Goal: Information Seeking & Learning: Learn about a topic

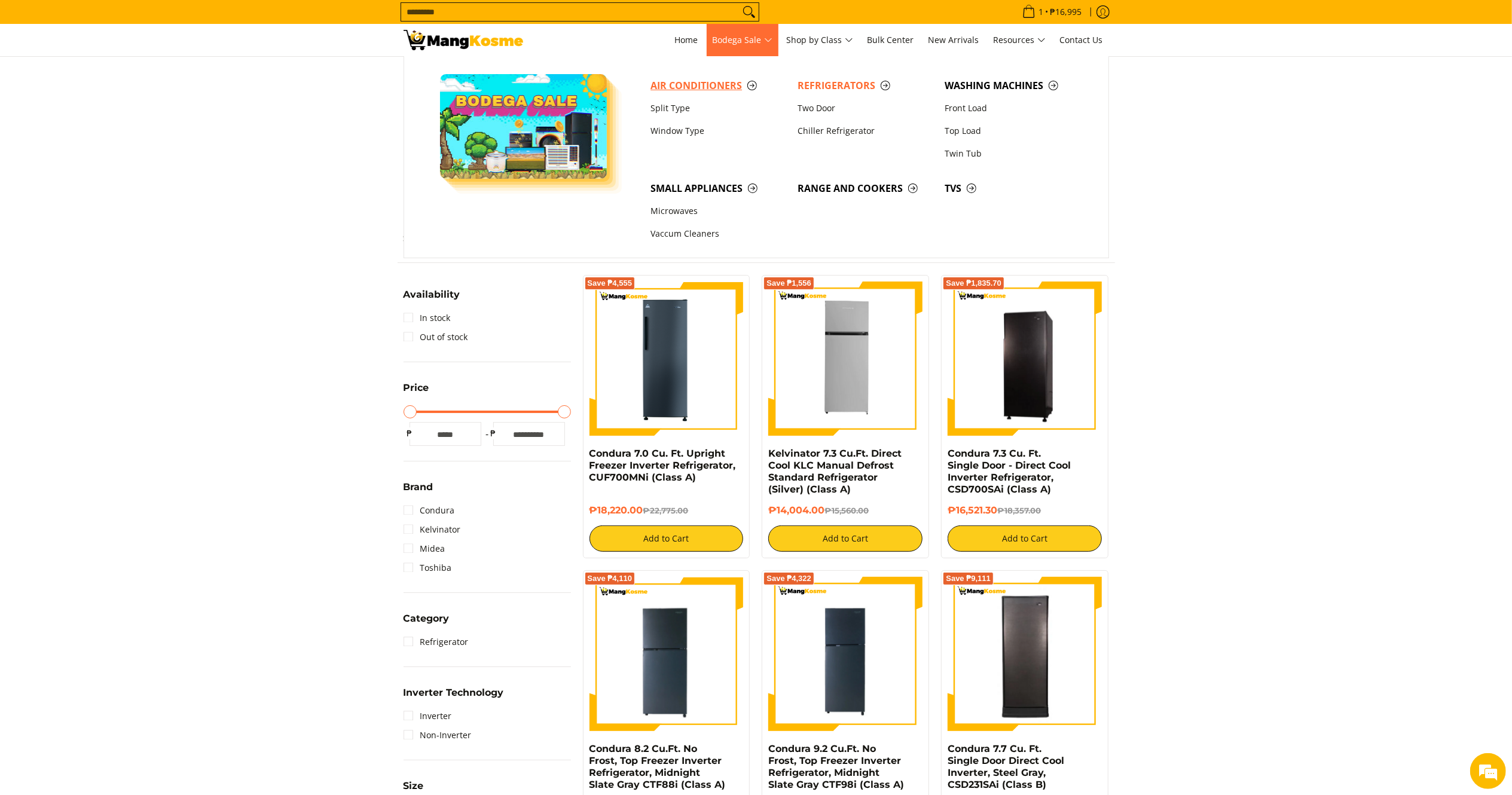
click at [672, 83] on span "Air Conditioners" at bounding box center [718, 86] width 135 height 15
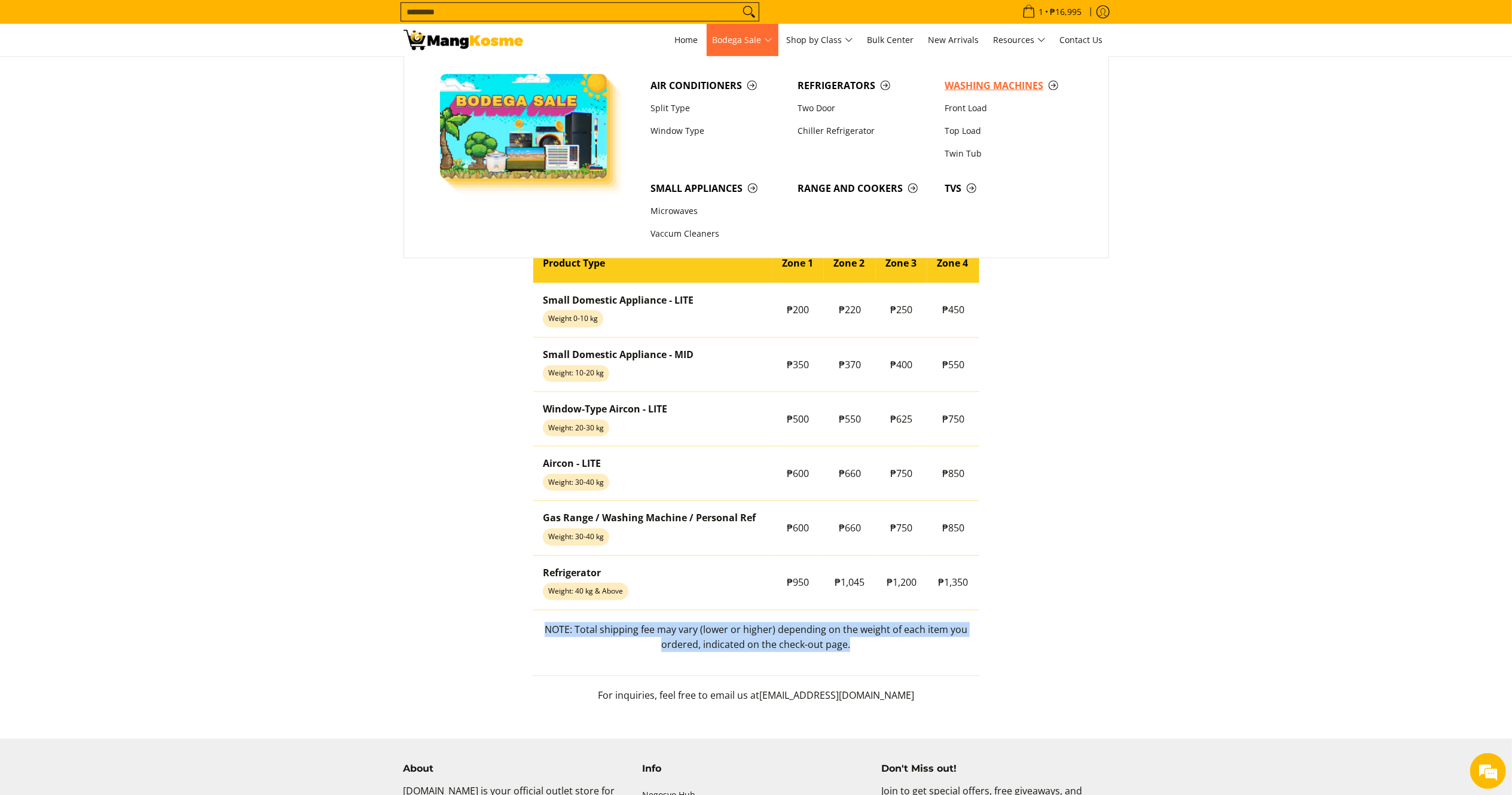
drag, startPoint x: 1016, startPoint y: 88, endPoint x: 544, endPoint y: 1, distance: 480.0
click at [1016, 88] on span "Washing Machines" at bounding box center [1012, 86] width 135 height 15
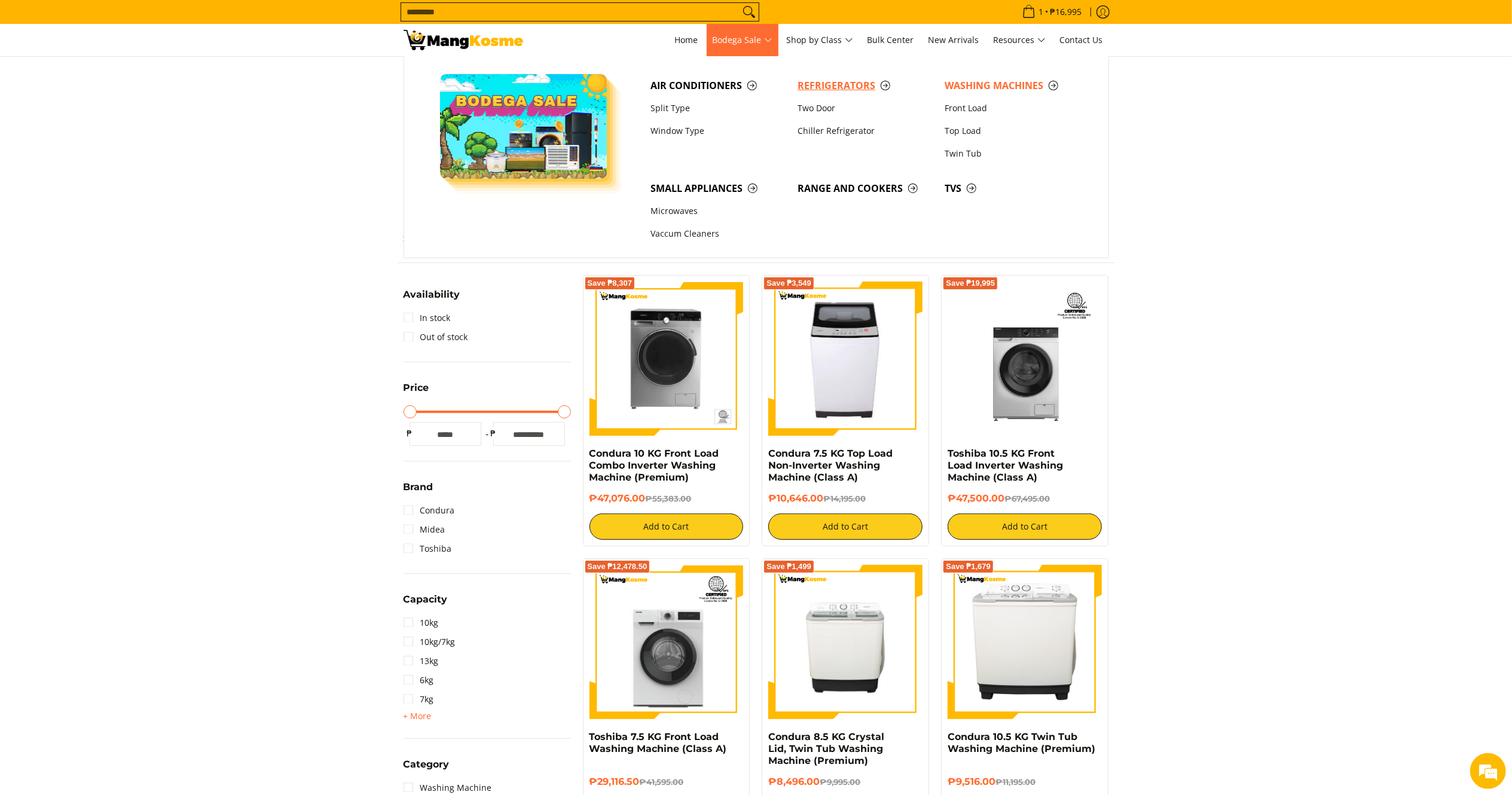
click at [816, 87] on span "Refrigerators" at bounding box center [865, 86] width 135 height 15
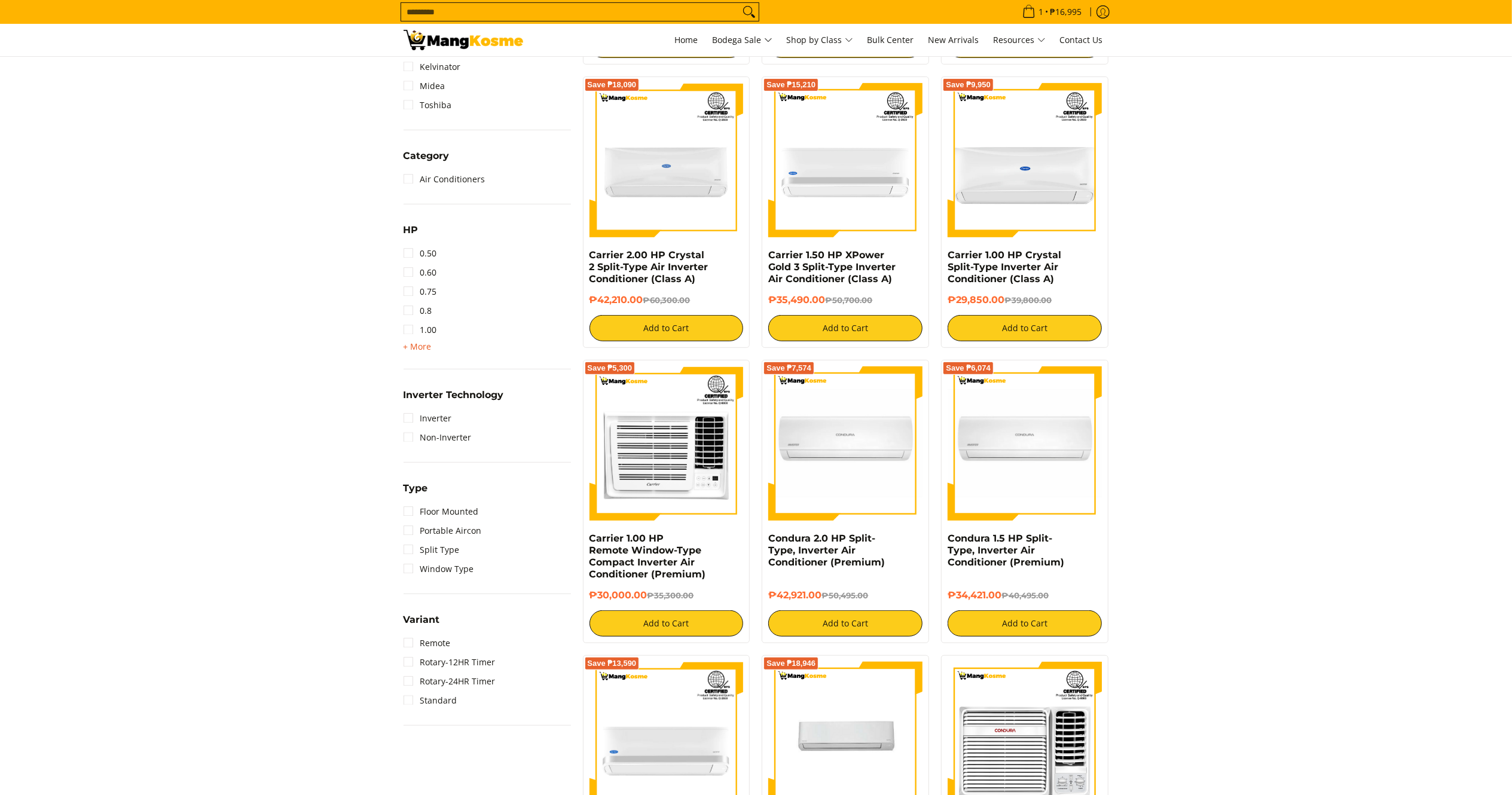
click at [418, 345] on span "+ More" at bounding box center [418, 346] width 28 height 10
click at [413, 444] on link "4.00" at bounding box center [420, 444] width 34 height 19
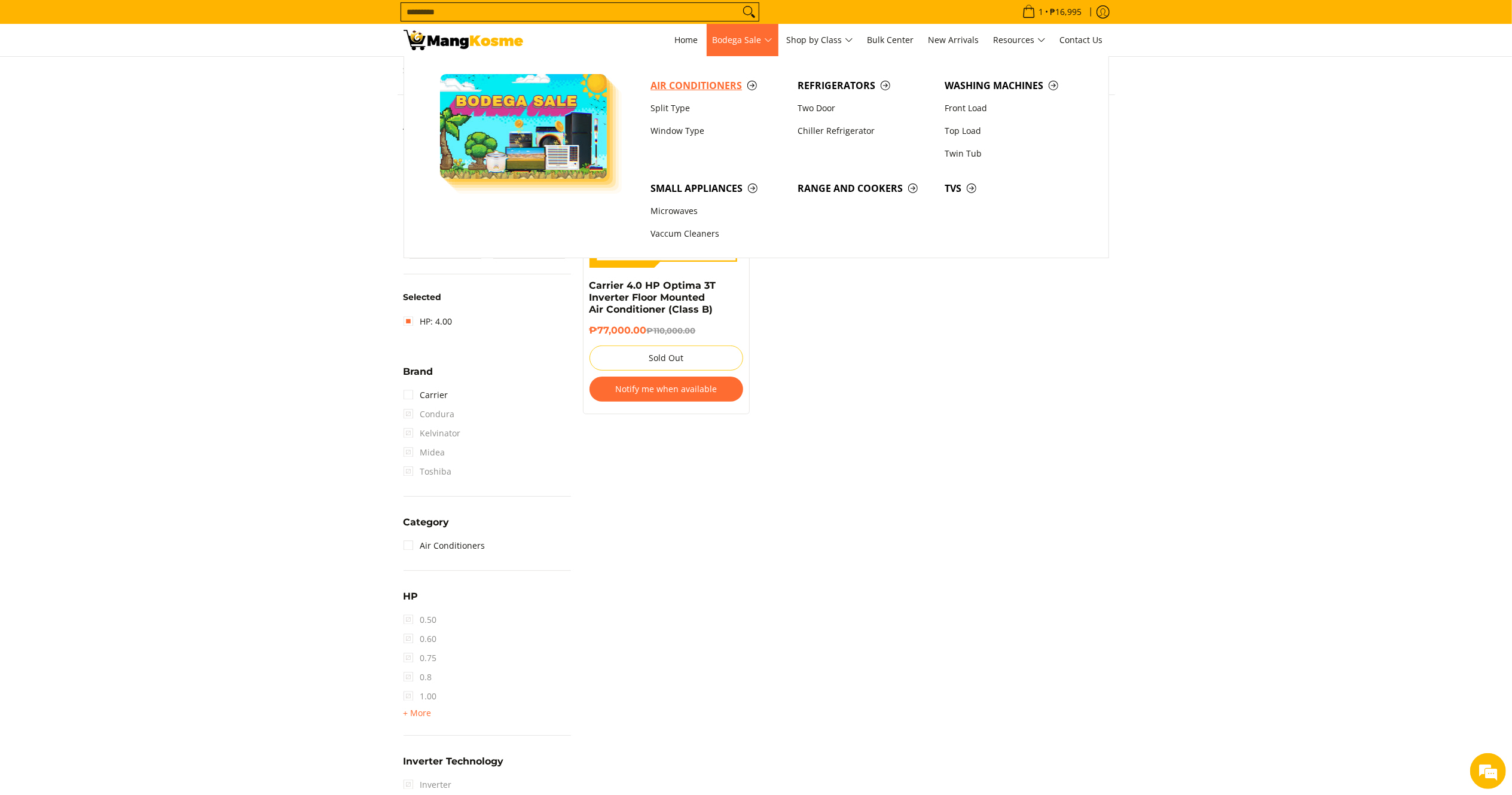
click at [701, 85] on span "Air Conditioners" at bounding box center [718, 86] width 135 height 15
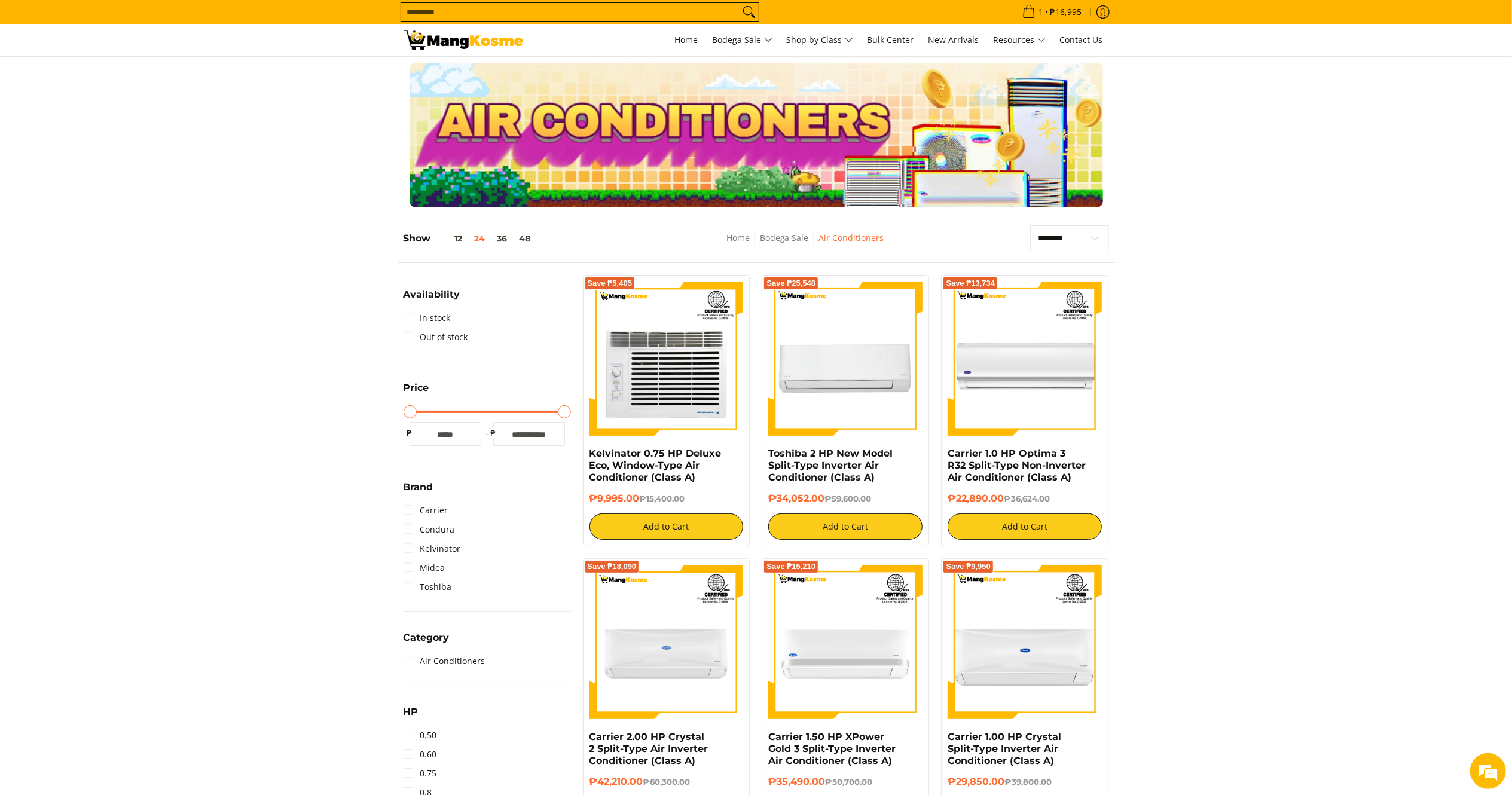
click at [547, 9] on input "Search..." at bounding box center [570, 12] width 338 height 18
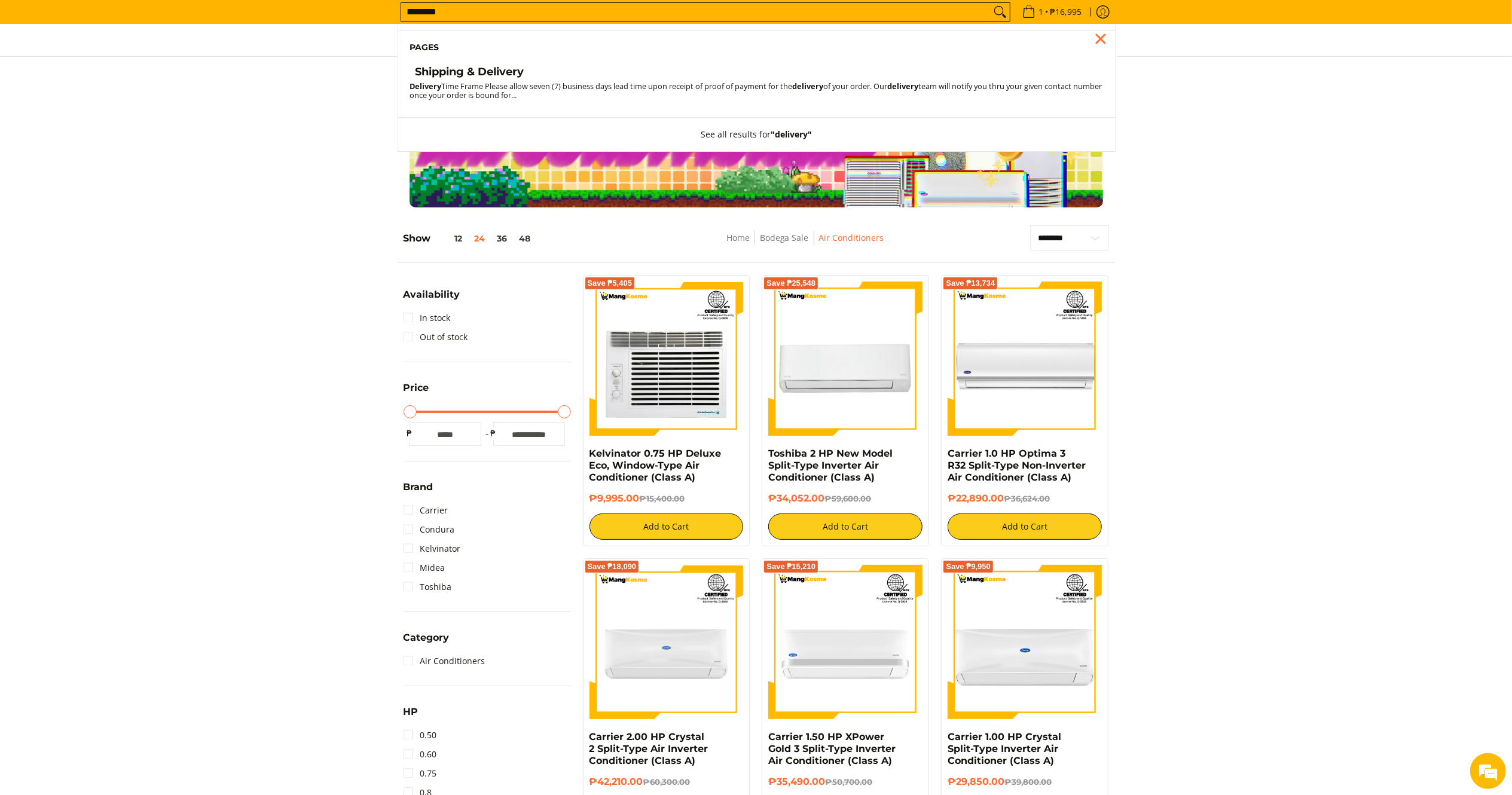
type input "********"
click at [511, 71] on h4 "Shipping & Delivery" at bounding box center [470, 72] width 109 height 13
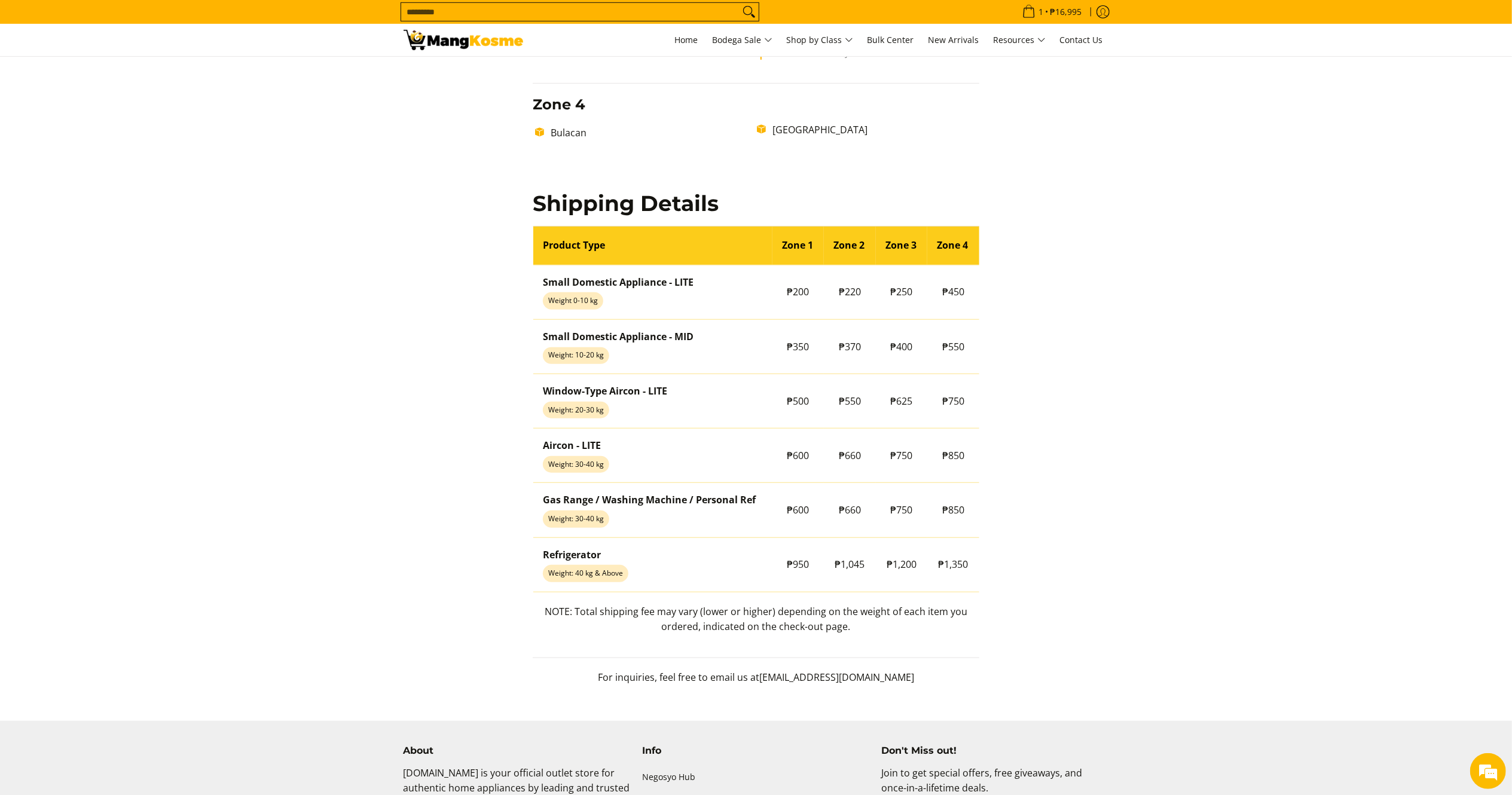
scroll to position [853, 0]
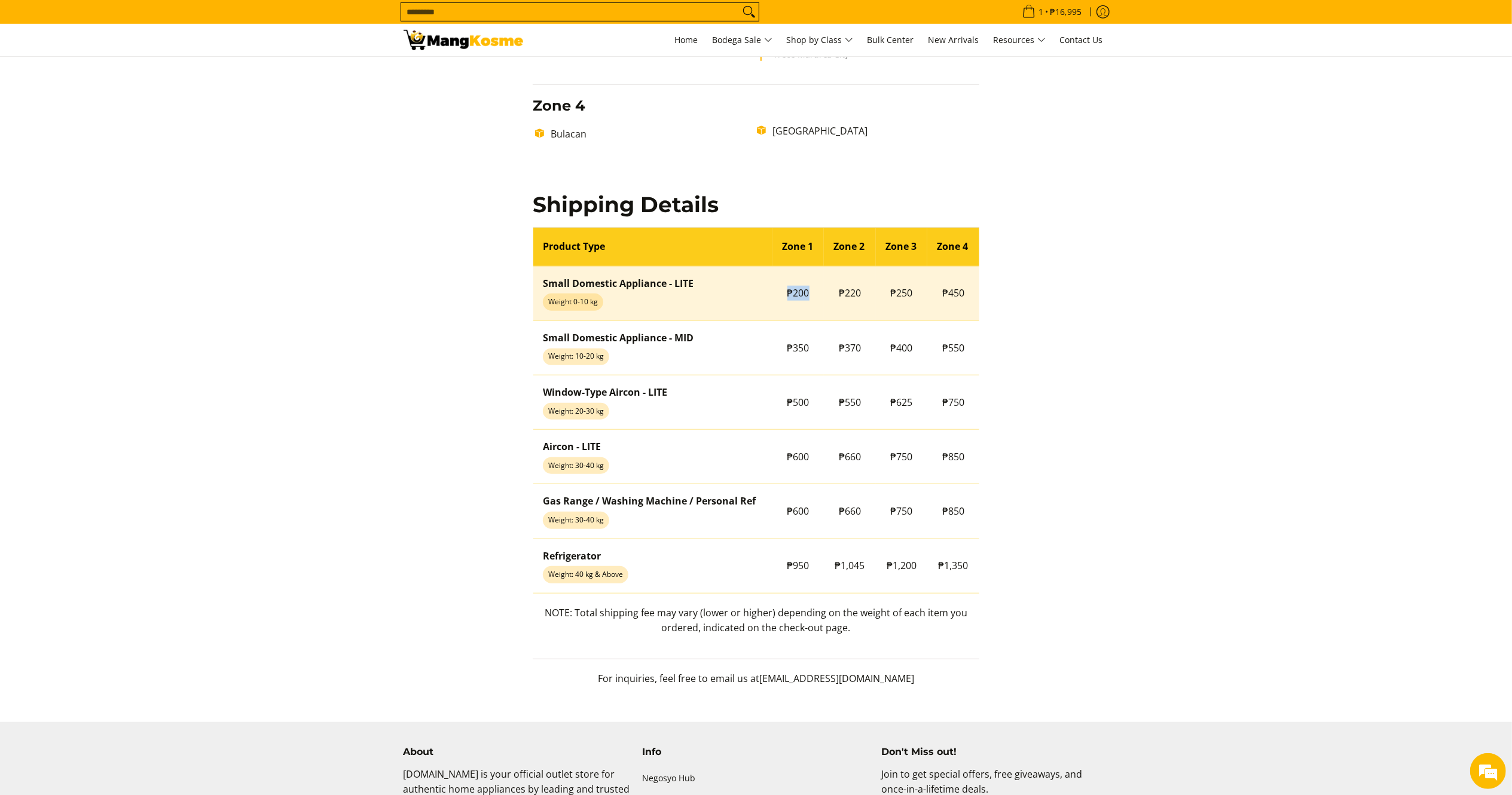
drag, startPoint x: 821, startPoint y: 294, endPoint x: 772, endPoint y: 289, distance: 49.3
click at [772, 289] on td "₱200" at bounding box center [798, 293] width 52 height 54
copy td "₱200"
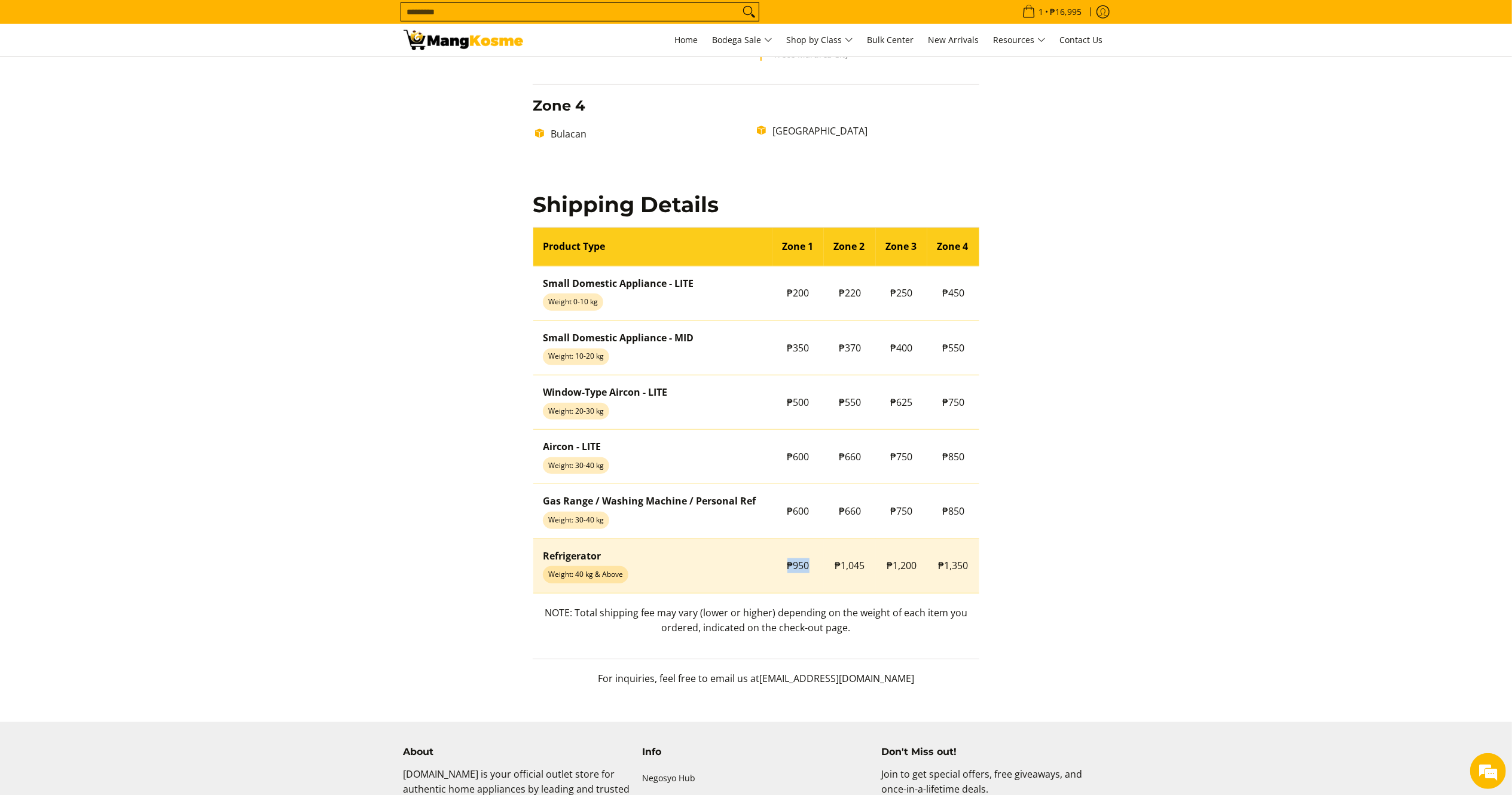
drag, startPoint x: 808, startPoint y: 566, endPoint x: 783, endPoint y: 565, distance: 25.0
click at [783, 565] on td "₱950" at bounding box center [798, 565] width 52 height 54
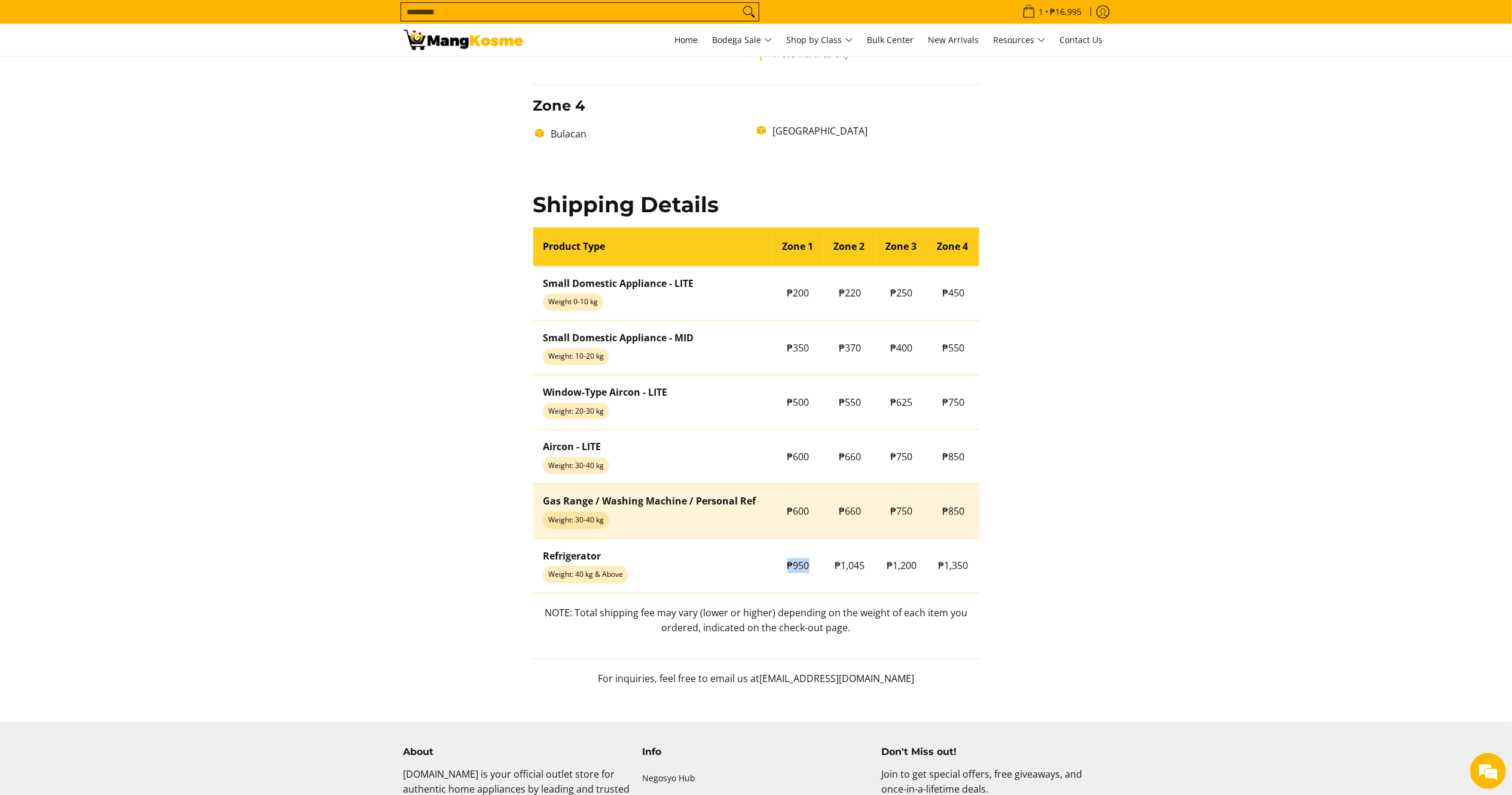
copy span "₱950"
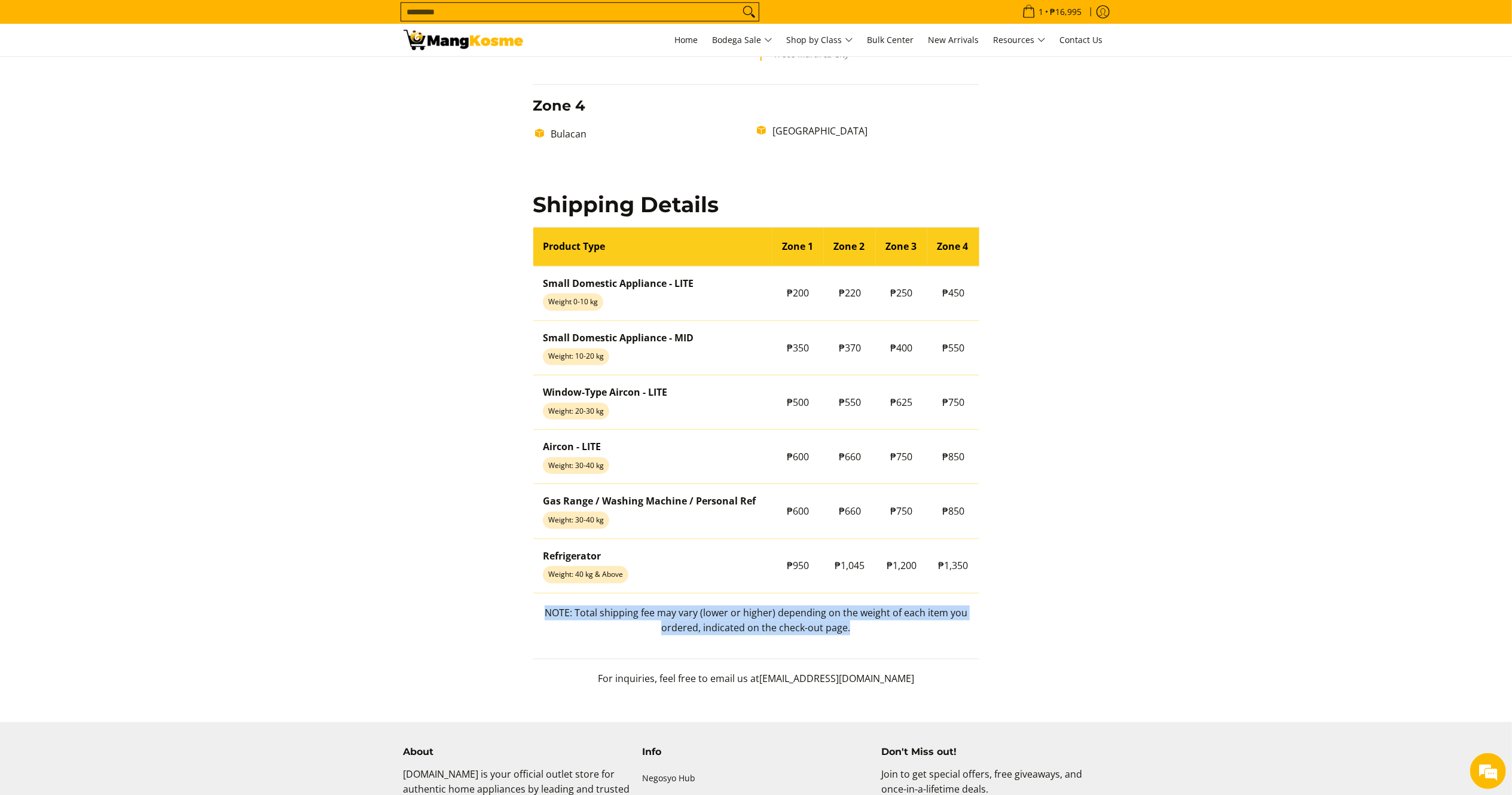
drag, startPoint x: 877, startPoint y: 629, endPoint x: 528, endPoint y: 614, distance: 349.3
click at [528, 614] on div "Delivery Time Frame Please allow seven (7) business days lead time upon receipt…" at bounding box center [756, 37] width 459 height 1322
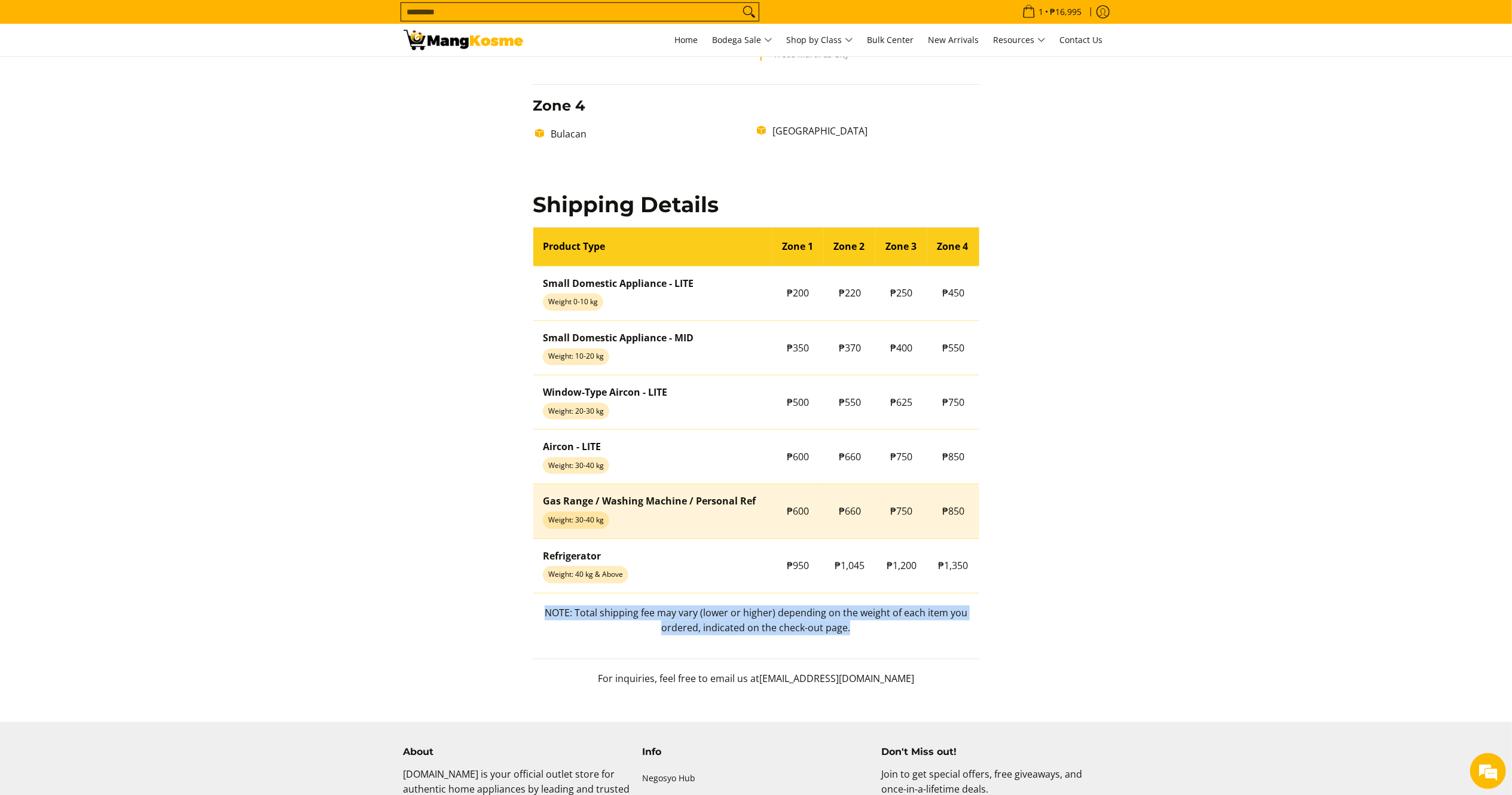
copy p "NOTE: Total shipping fee may vary (lower or higher) depending on the weight of …"
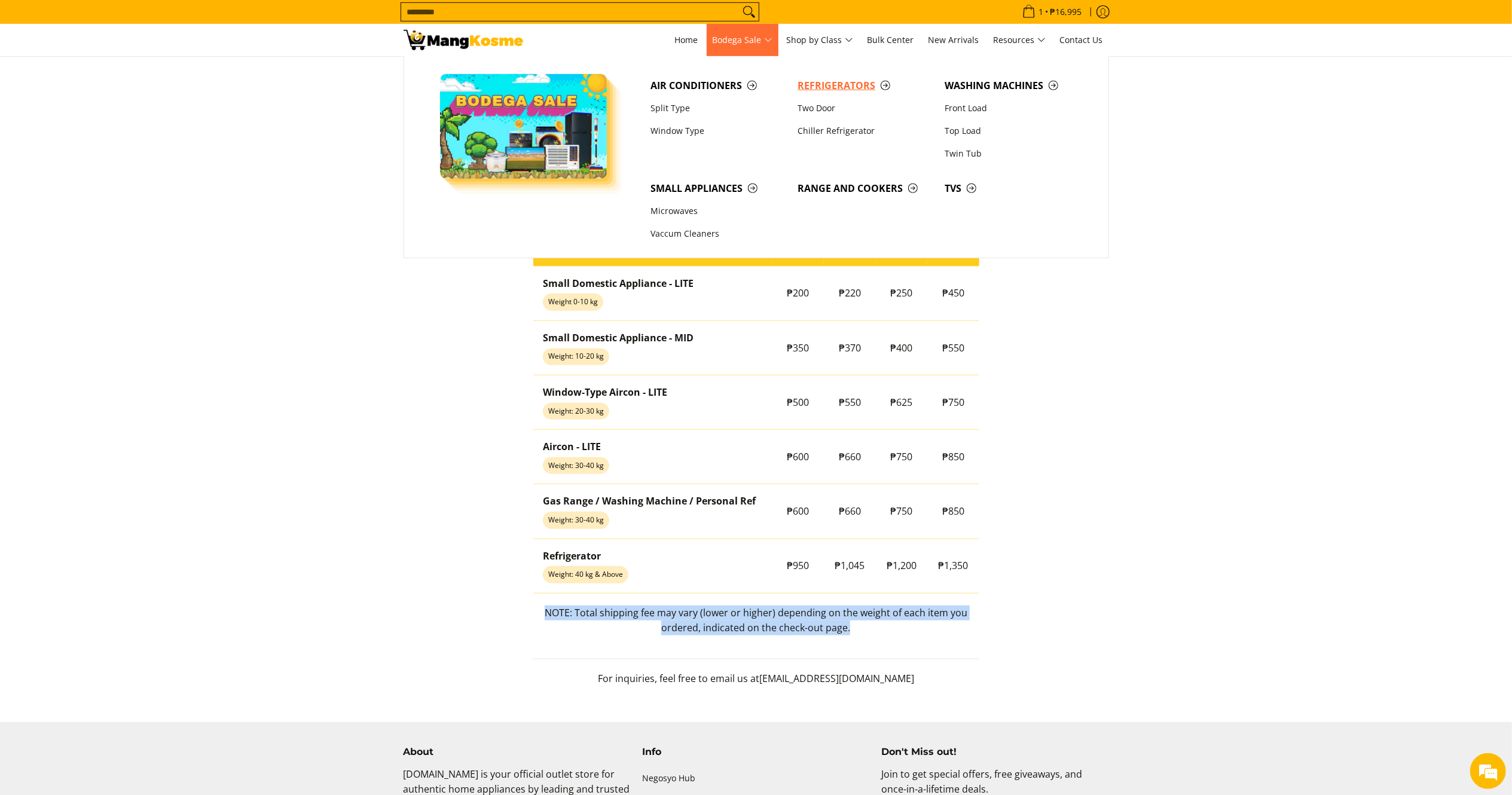
drag, startPoint x: 838, startPoint y: 81, endPoint x: 802, endPoint y: 80, distance: 36.0
click at [837, 81] on span "Refrigerators" at bounding box center [865, 86] width 135 height 15
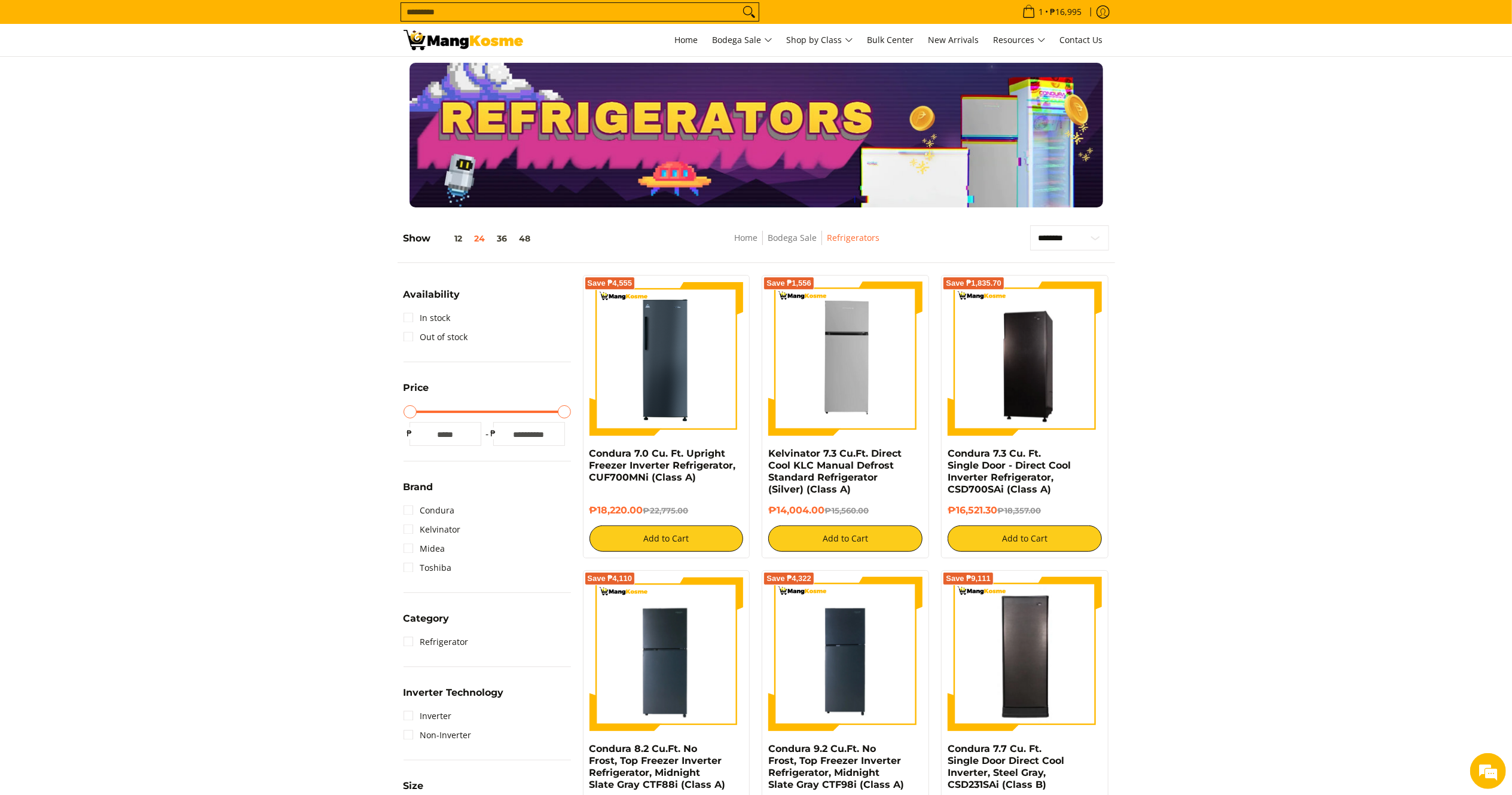
click at [1285, 170] on div at bounding box center [756, 135] width 1512 height 145
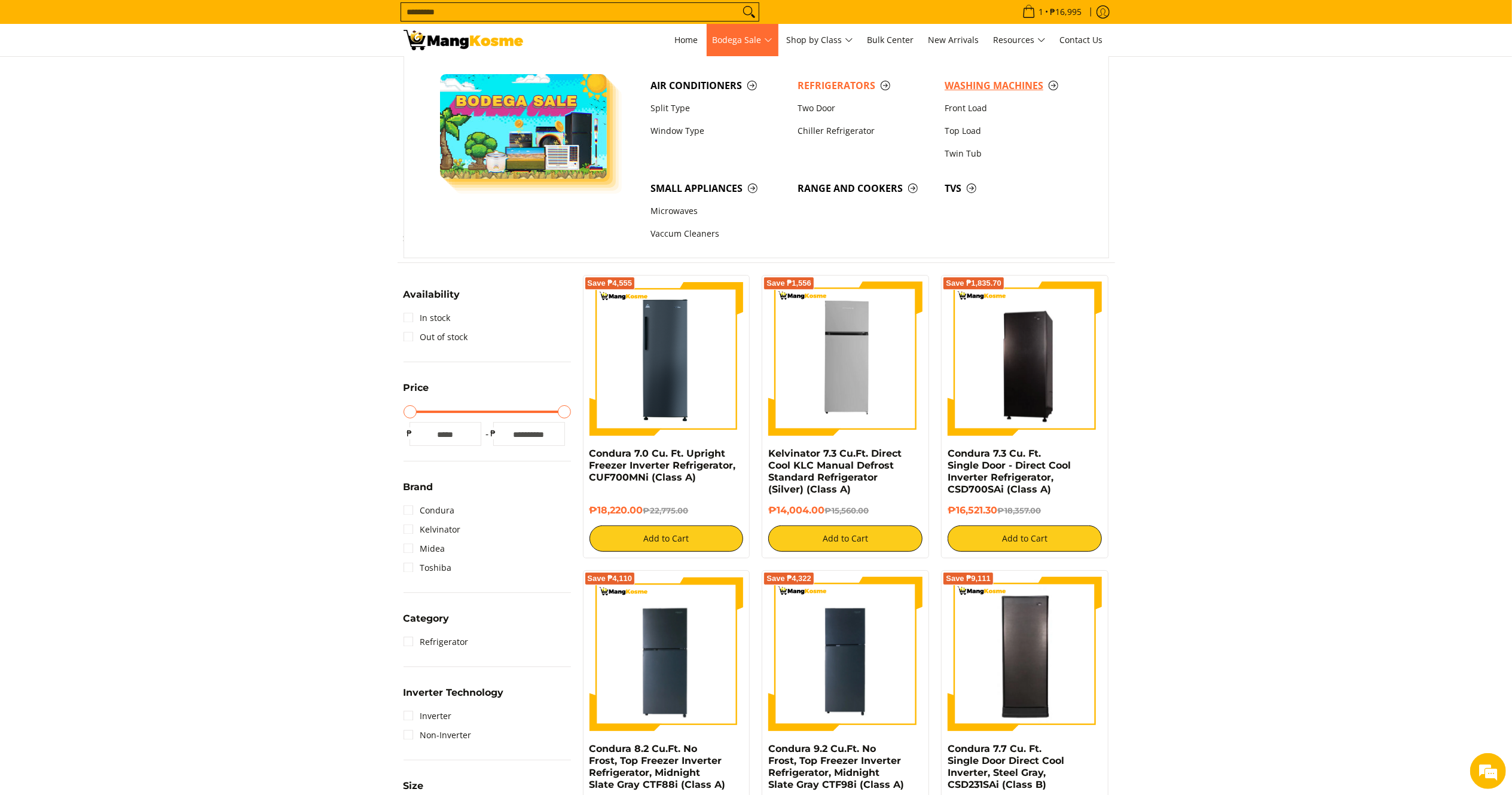
click at [968, 86] on span "Washing Machines" at bounding box center [1012, 86] width 135 height 15
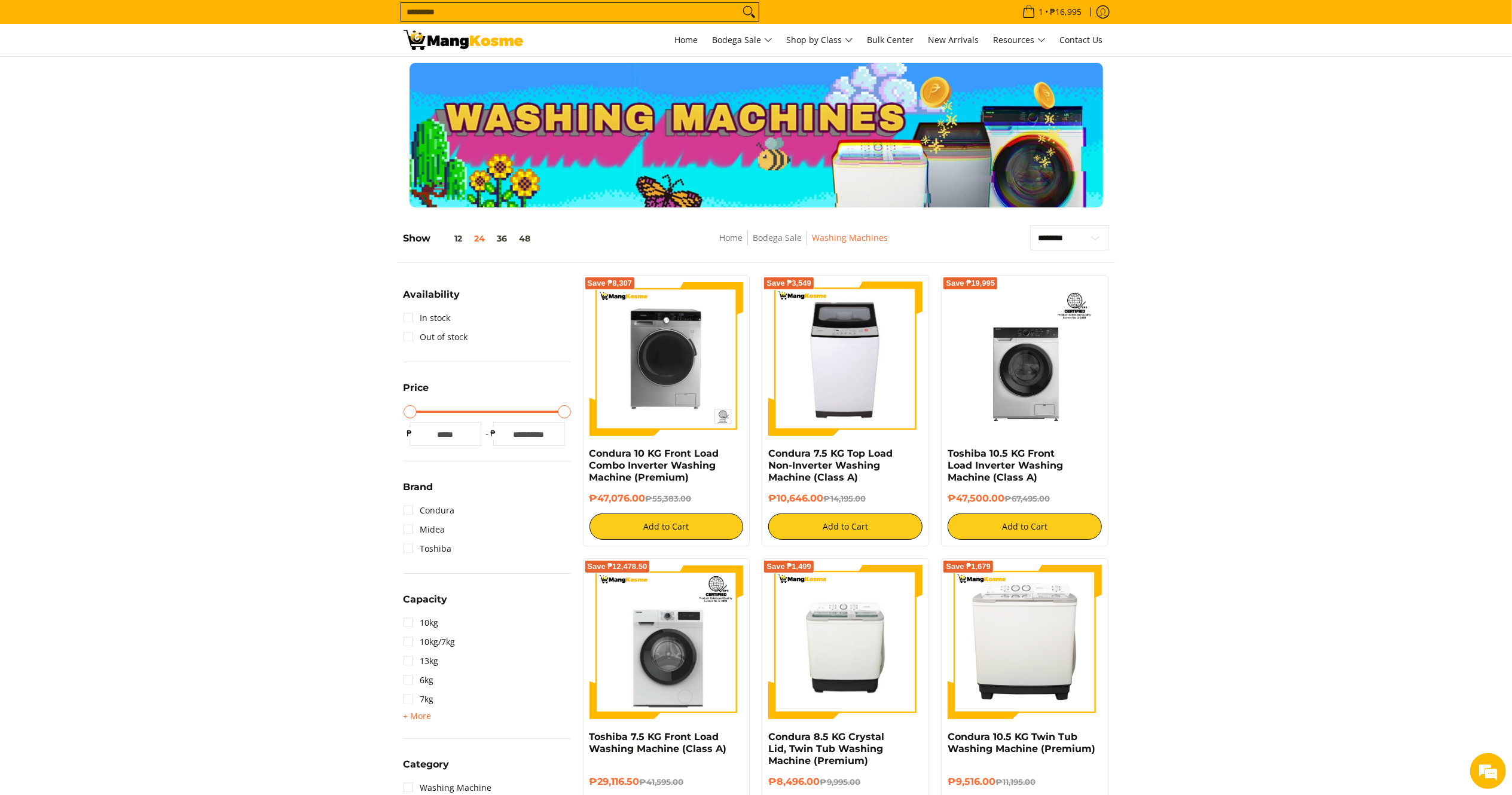
click at [486, 7] on input "Search..." at bounding box center [570, 12] width 338 height 18
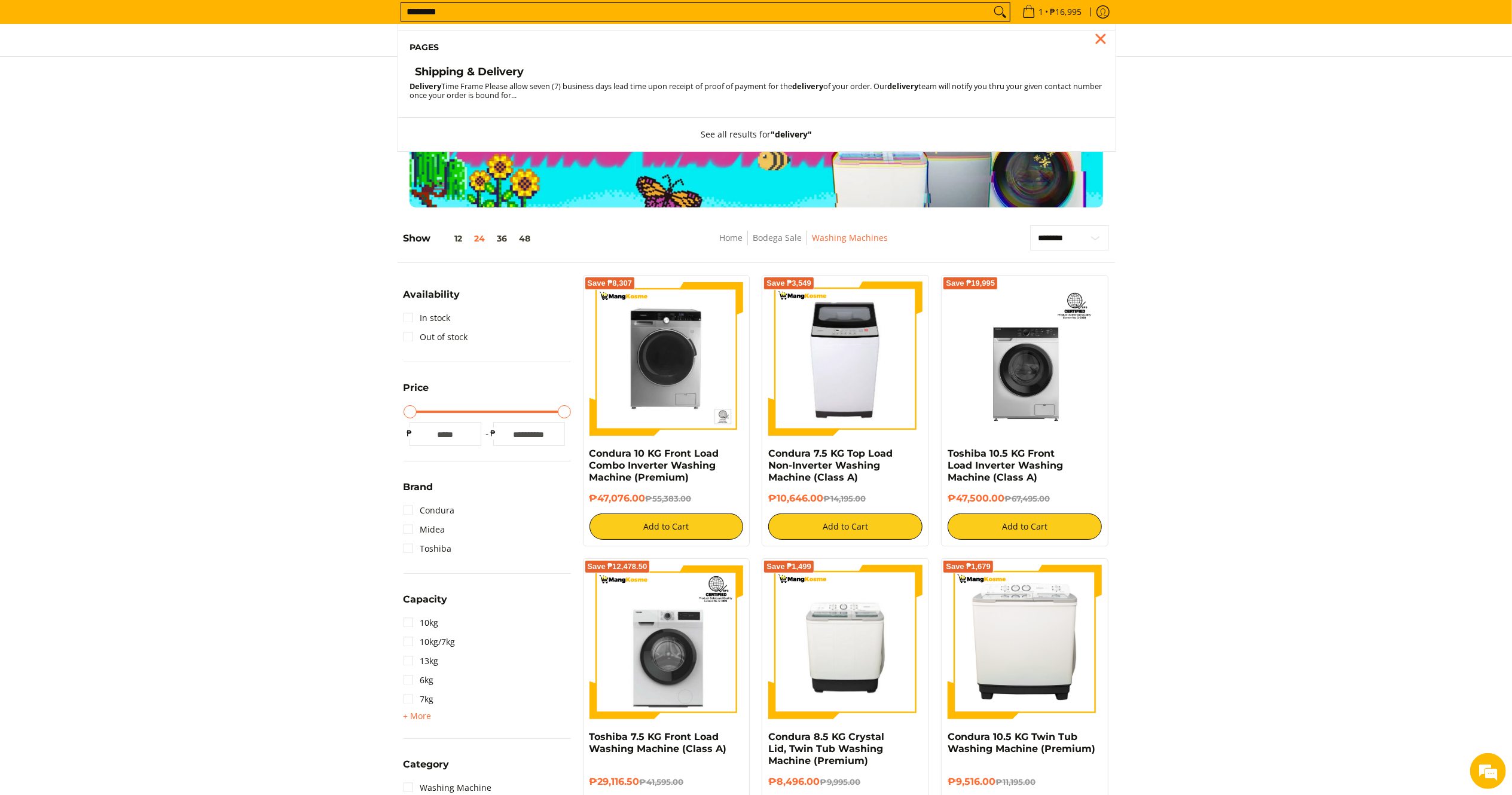
type input "********"
click at [495, 76] on h4 "Shipping & Delivery" at bounding box center [470, 72] width 109 height 13
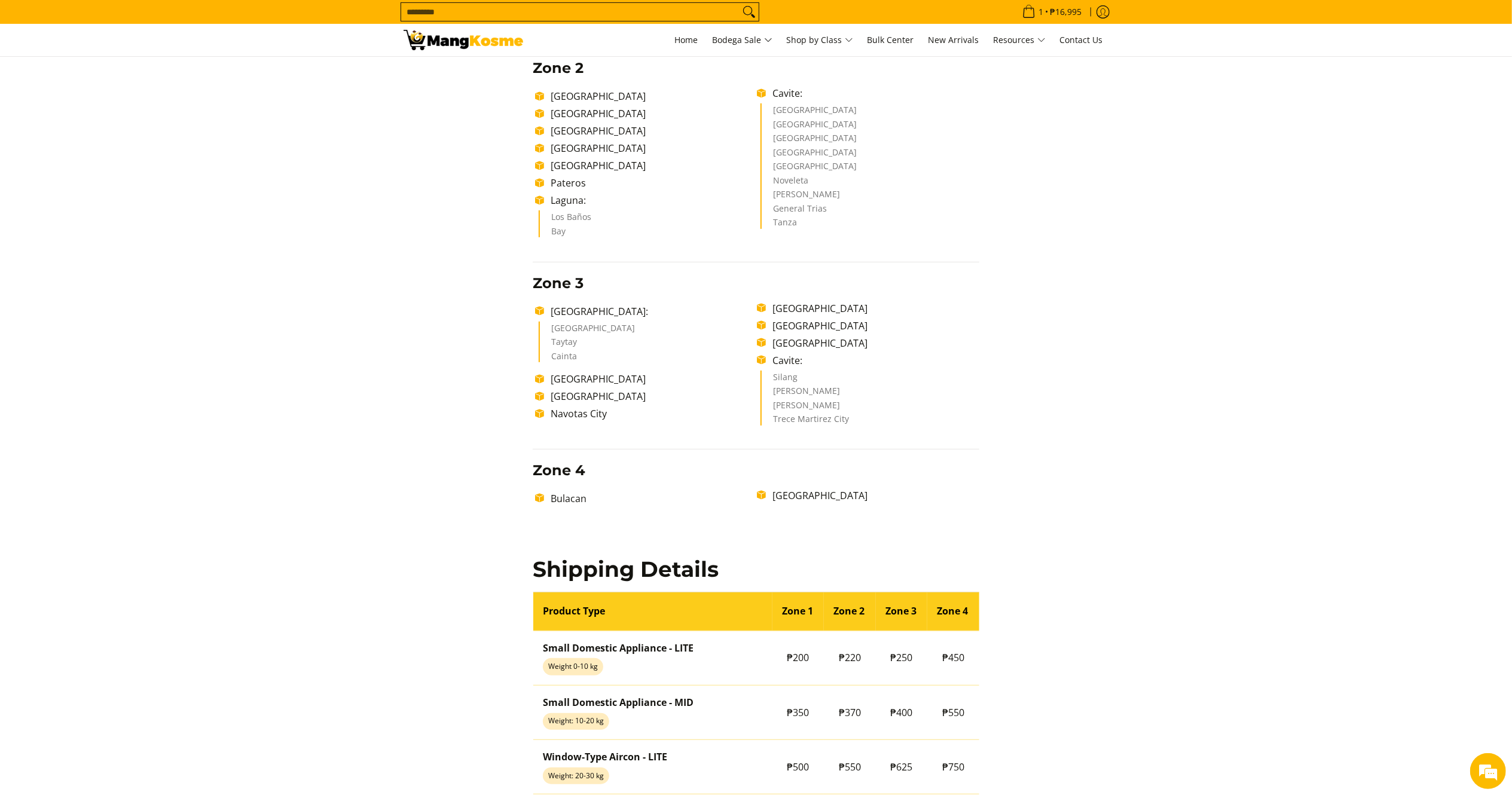
scroll to position [852, 0]
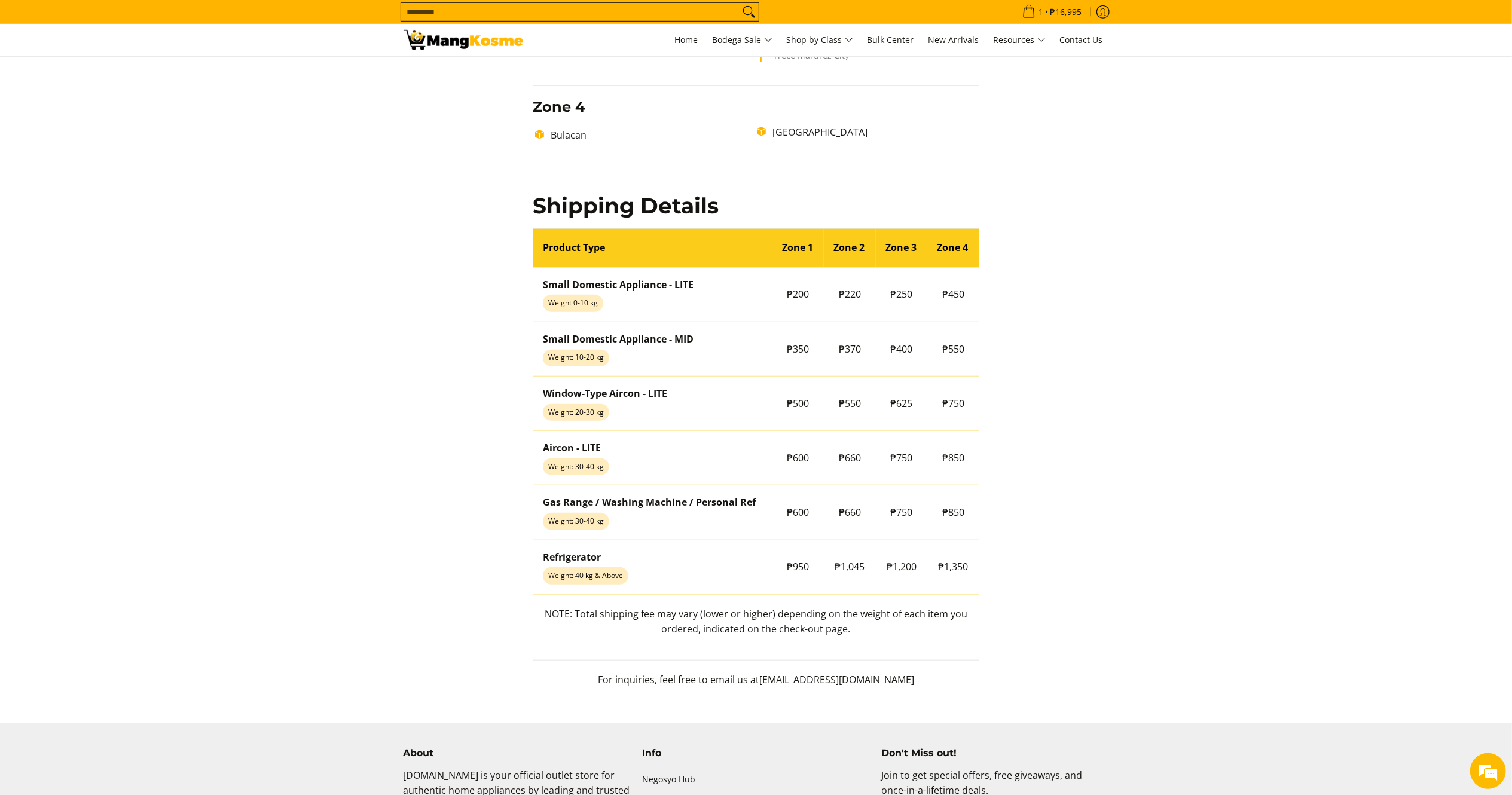
click at [1511, 550] on html "Skip to Main Content Home Bodega Sale Shop by Class Bulk Center New Arrivals Re…" at bounding box center [756, 103] width 1512 height 1910
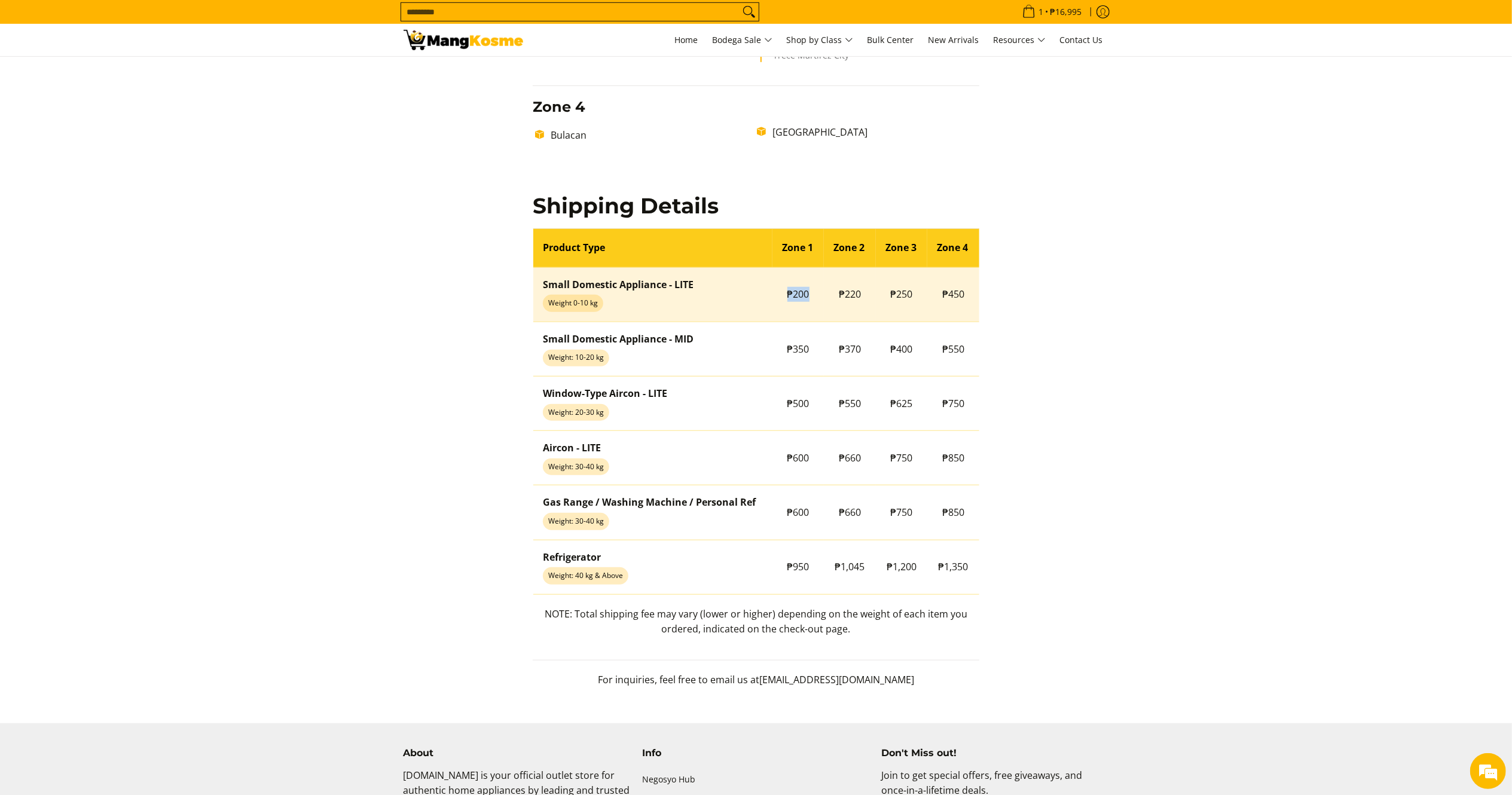
drag, startPoint x: 814, startPoint y: 298, endPoint x: 786, endPoint y: 301, distance: 28.2
click at [786, 301] on td "₱200" at bounding box center [798, 294] width 52 height 54
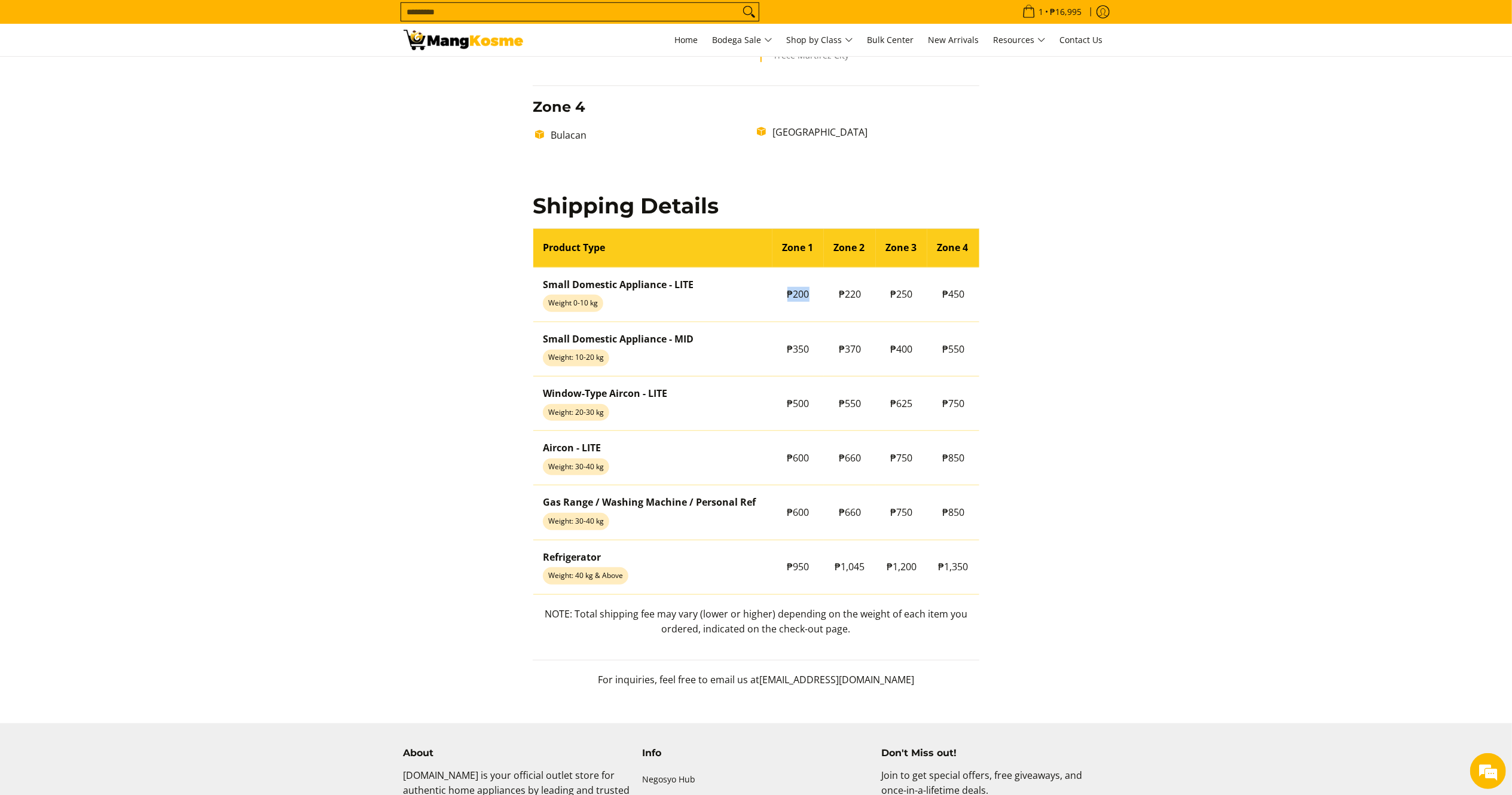
copy td "₱200"
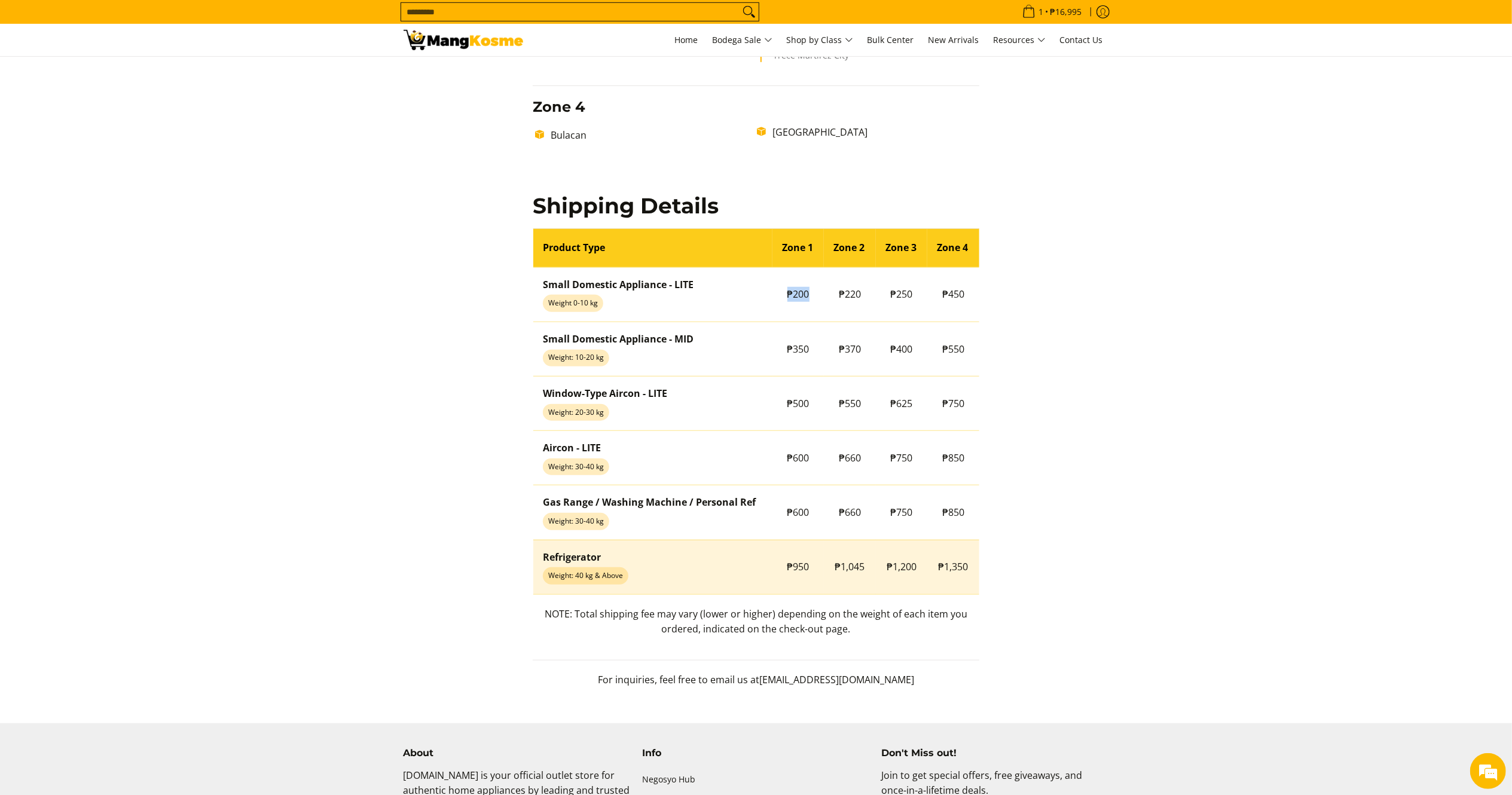
scroll to position [0, 0]
drag, startPoint x: 811, startPoint y: 565, endPoint x: 780, endPoint y: 573, distance: 32.0
click at [780, 573] on td "₱950" at bounding box center [798, 566] width 52 height 54
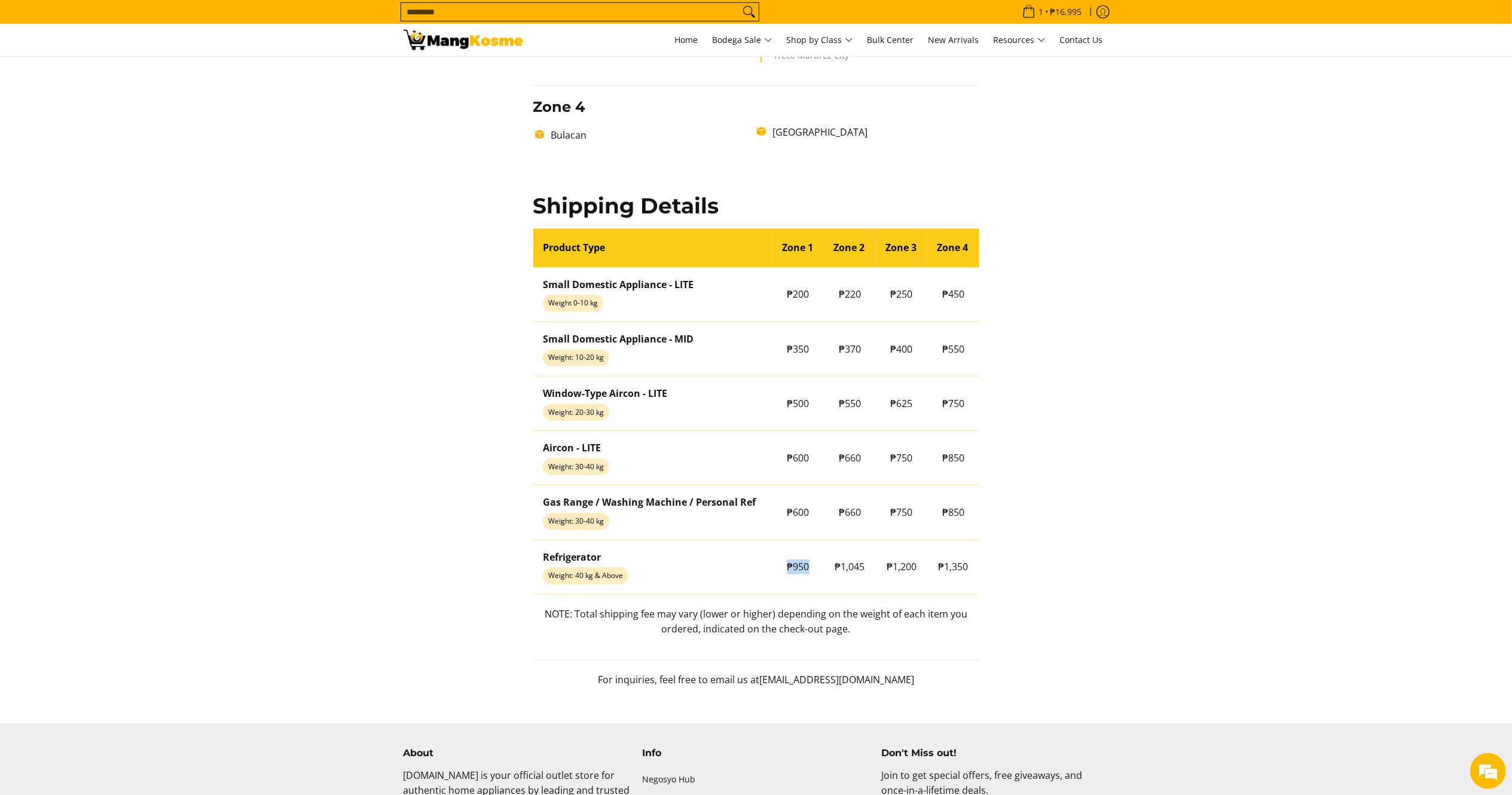
copy span "₱950"
drag, startPoint x: 874, startPoint y: 638, endPoint x: 536, endPoint y: 623, distance: 338.3
click at [536, 623] on p "NOTE: Total shipping fee may vary (lower or higher) depending on the weight of …" at bounding box center [756, 628] width 446 height 42
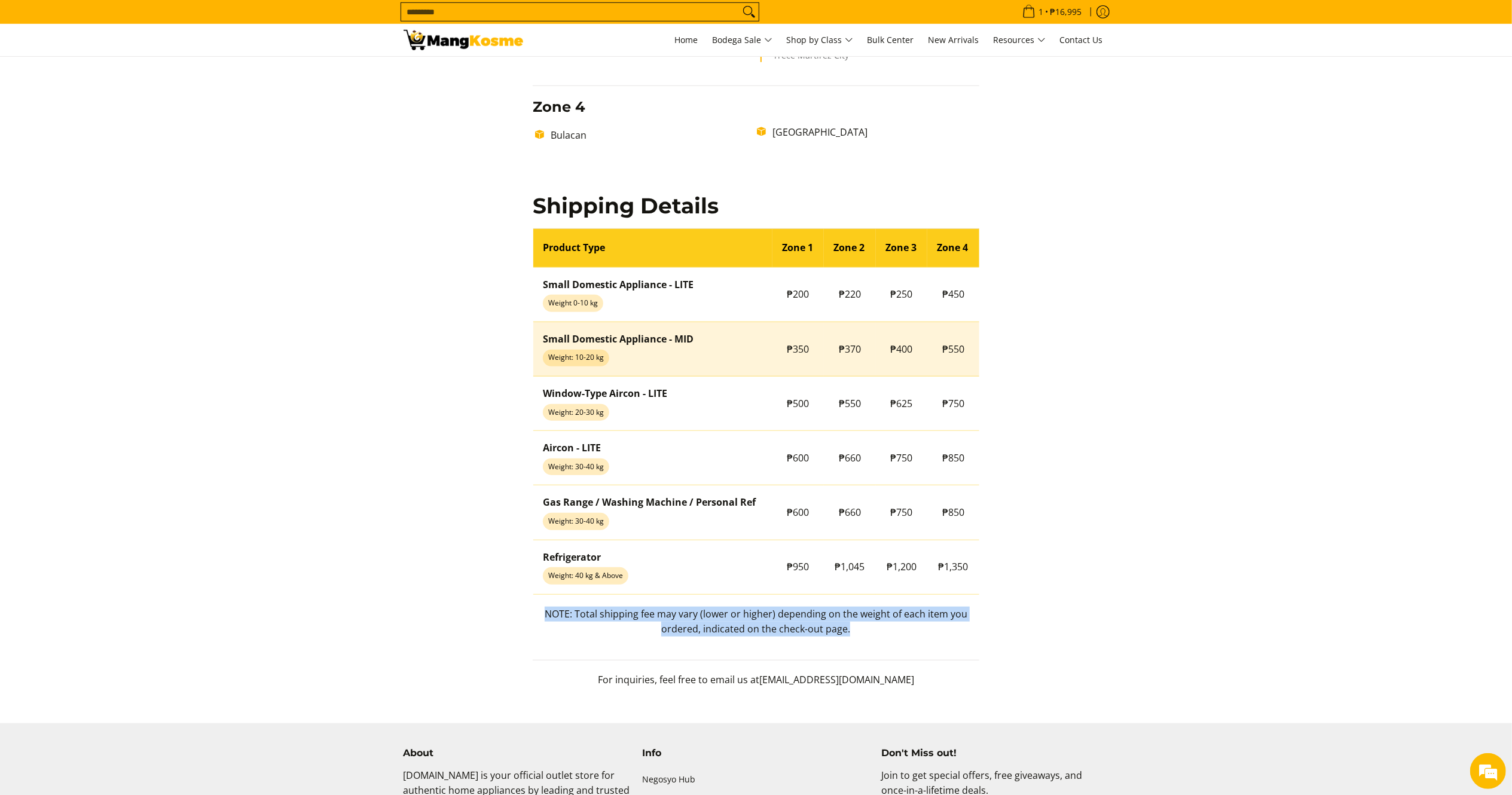
copy p "NOTE: Total shipping fee may vary (lower or higher) depending on the weight of …"
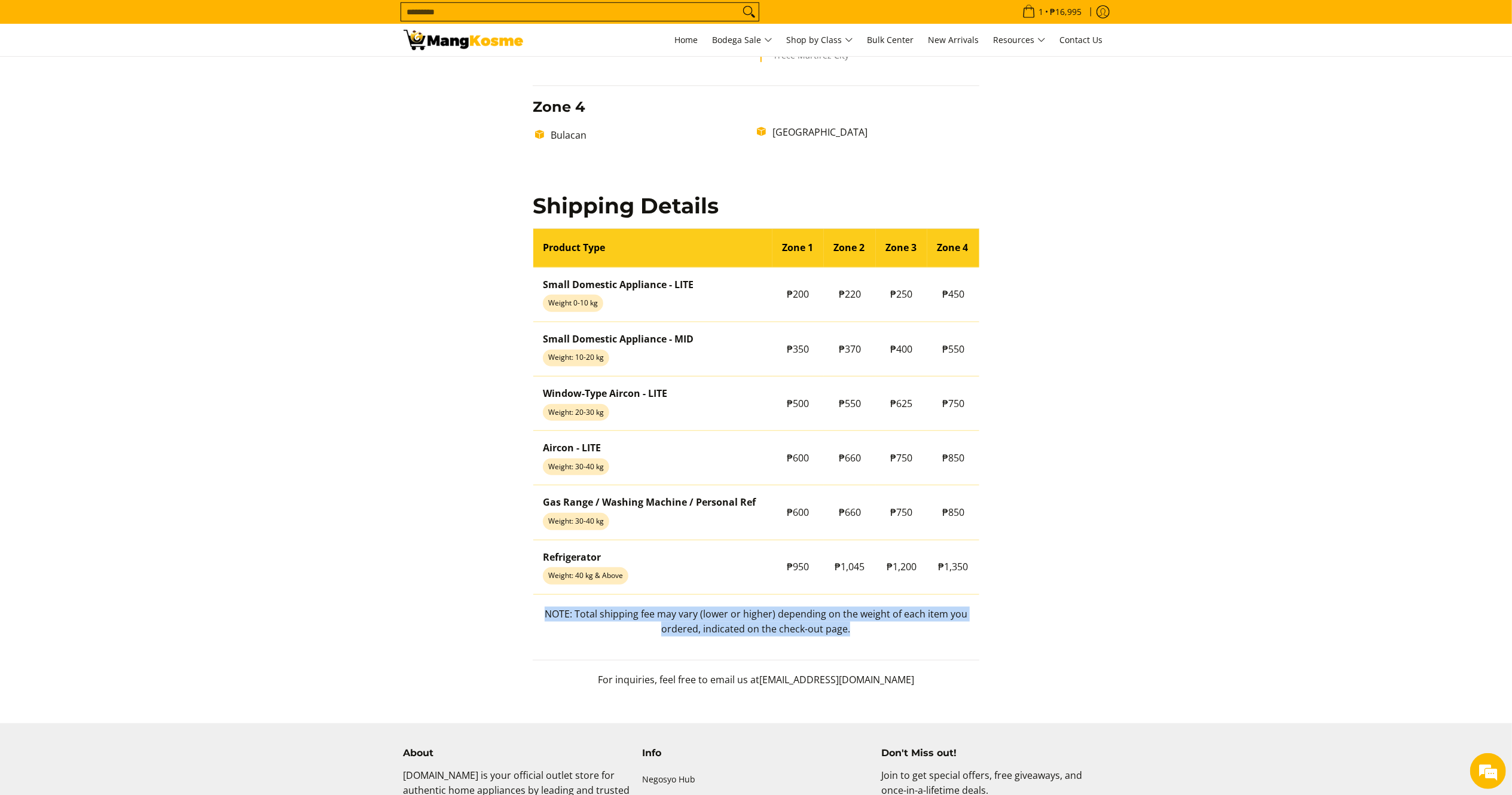
copy p "NOTE: Total shipping fee may vary (lower or higher) depending on the weight of …"
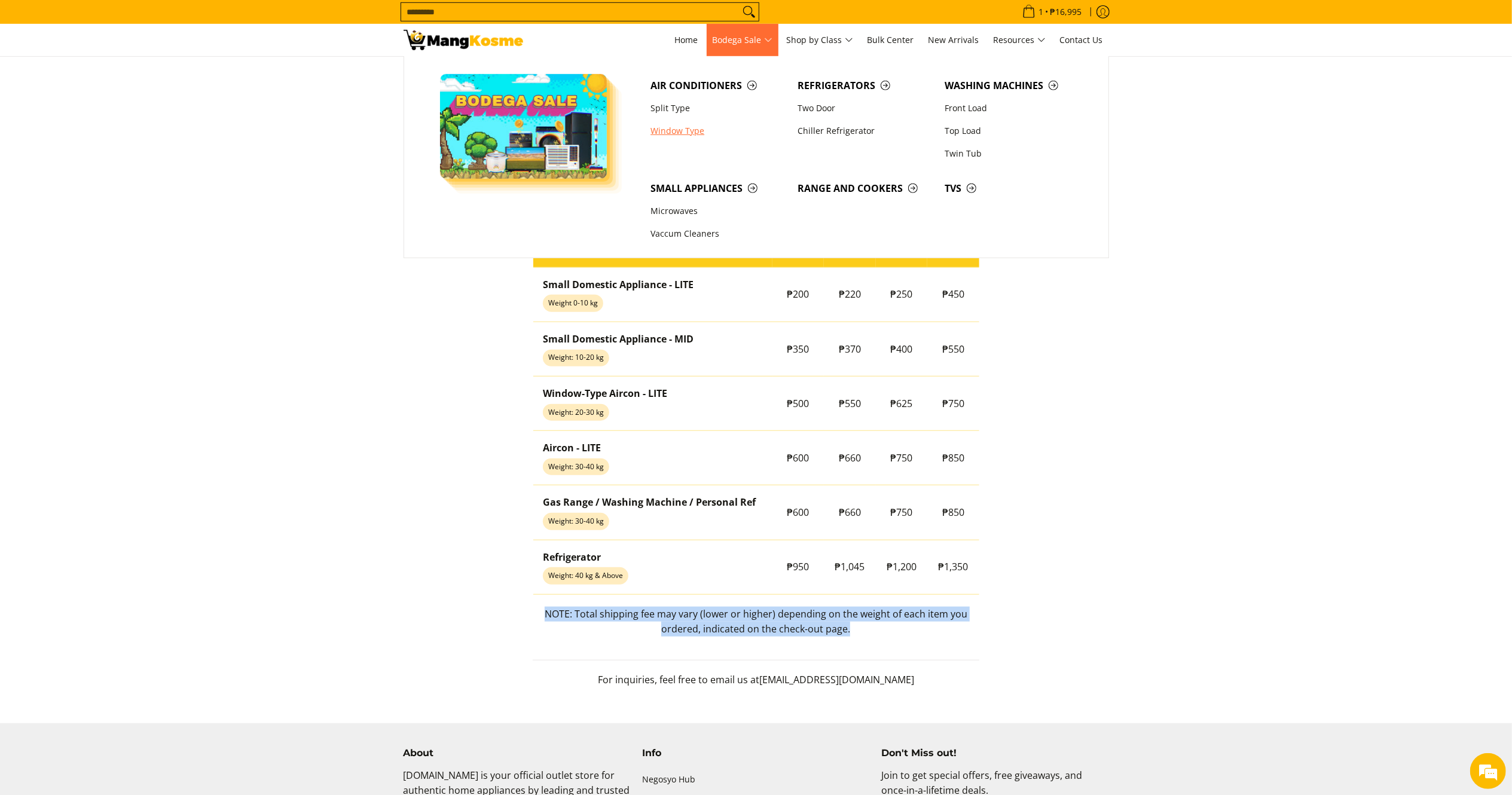
click at [684, 131] on link "Window Type" at bounding box center [718, 131] width 147 height 23
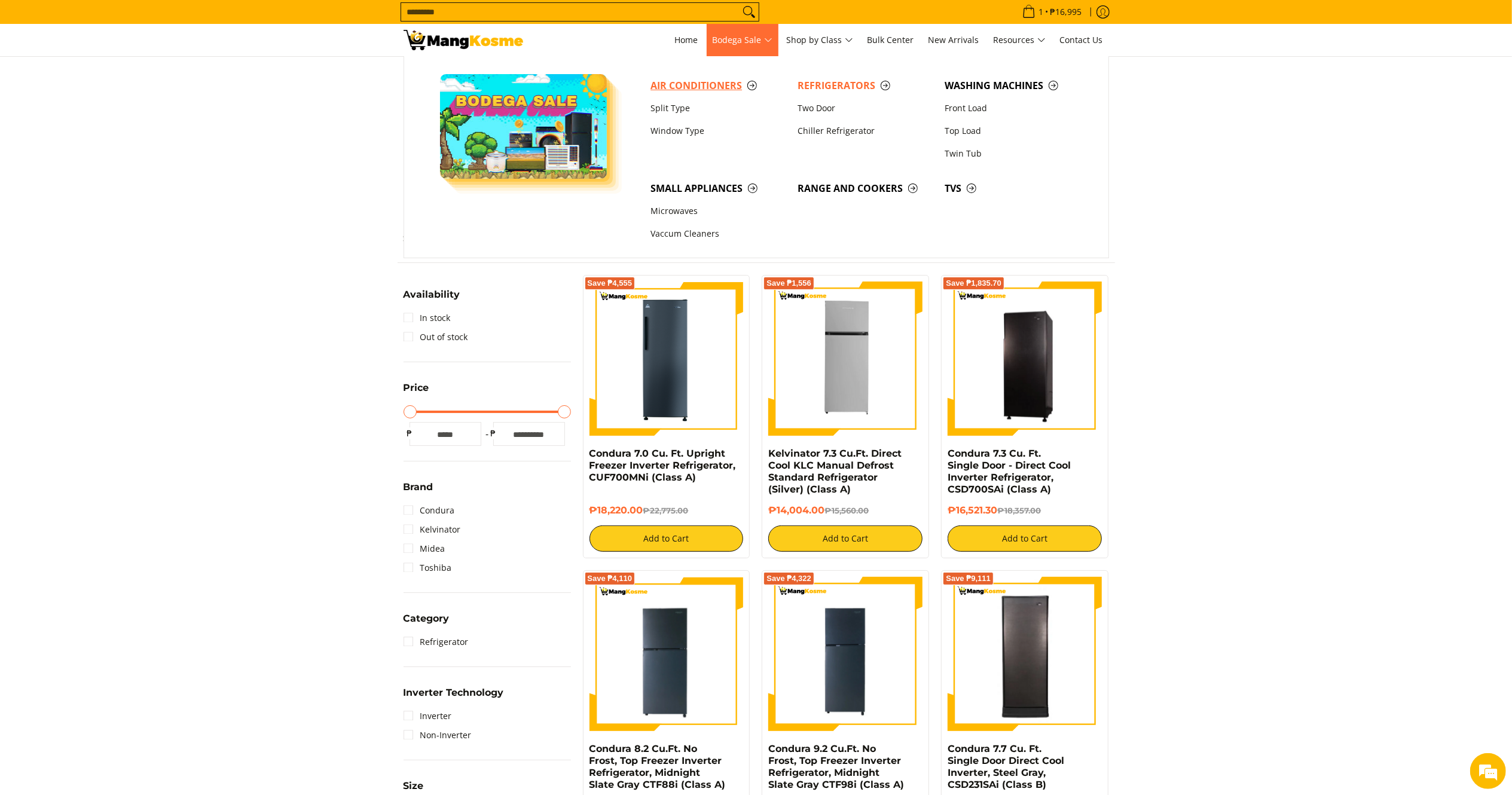
click at [704, 88] on span "Air Conditioners" at bounding box center [718, 86] width 135 height 15
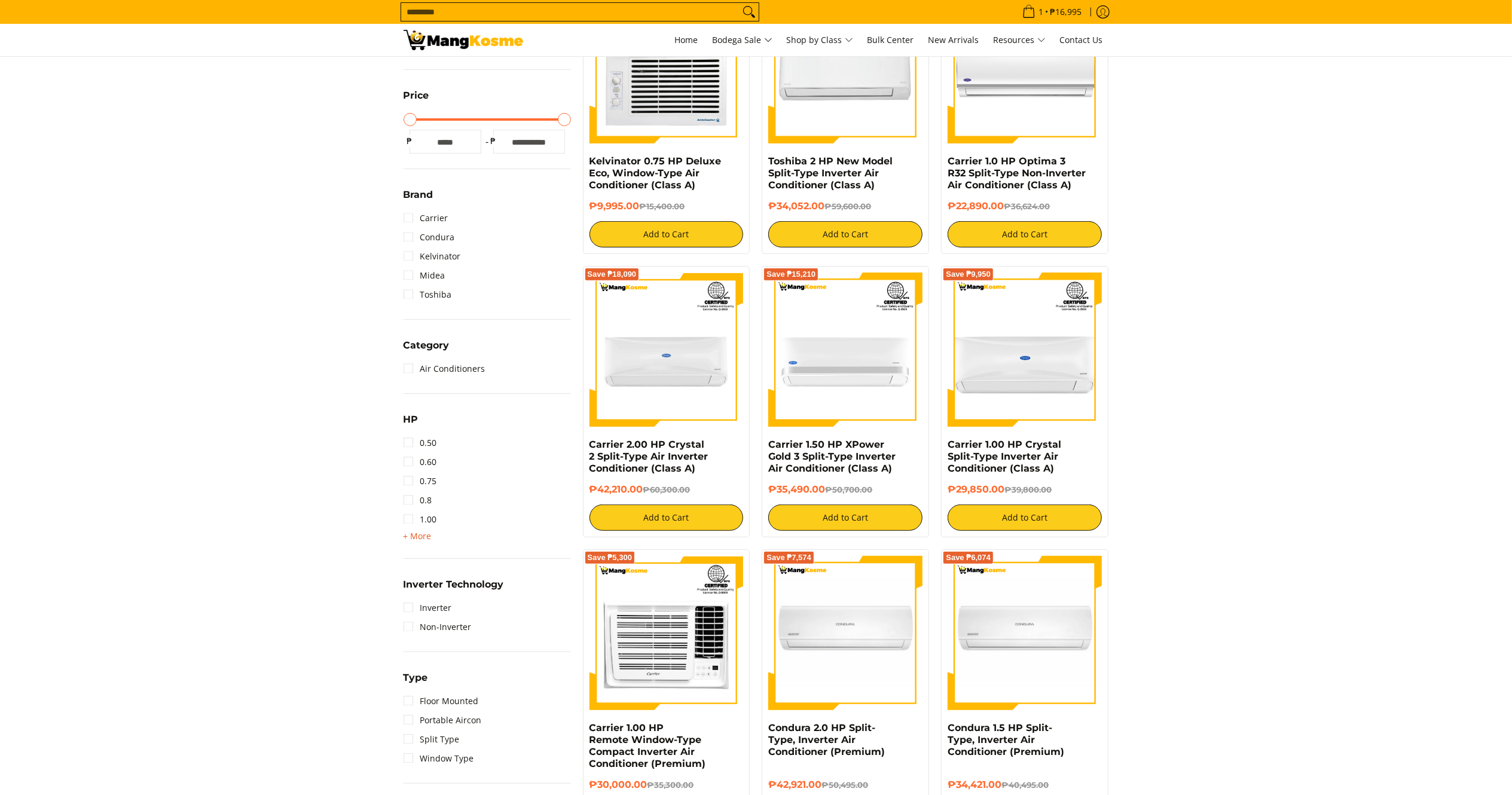
click at [418, 537] on span "+ More" at bounding box center [418, 536] width 28 height 10
click at [426, 556] on link "2.00" at bounding box center [420, 557] width 34 height 19
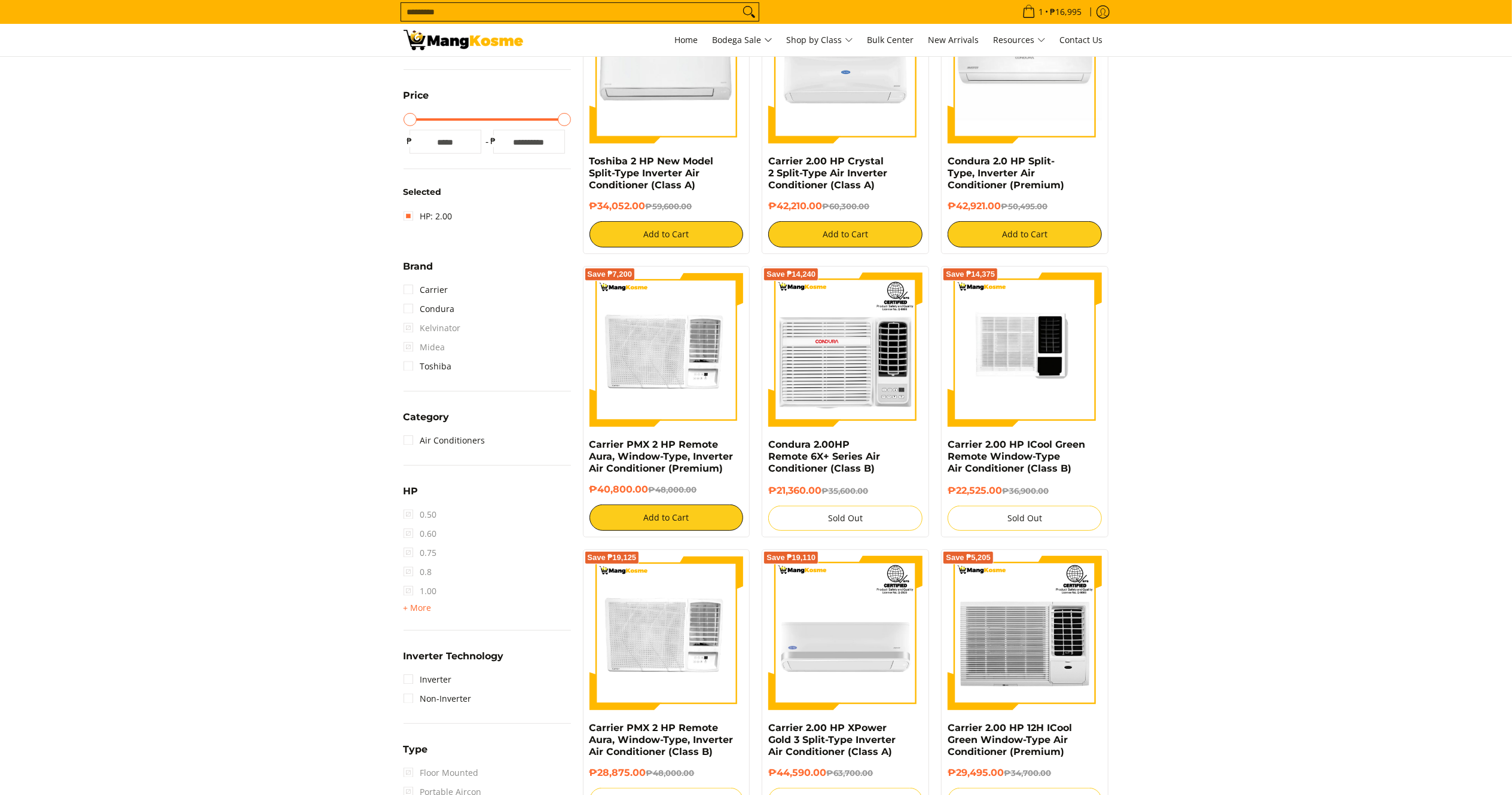
scroll to position [168, 0]
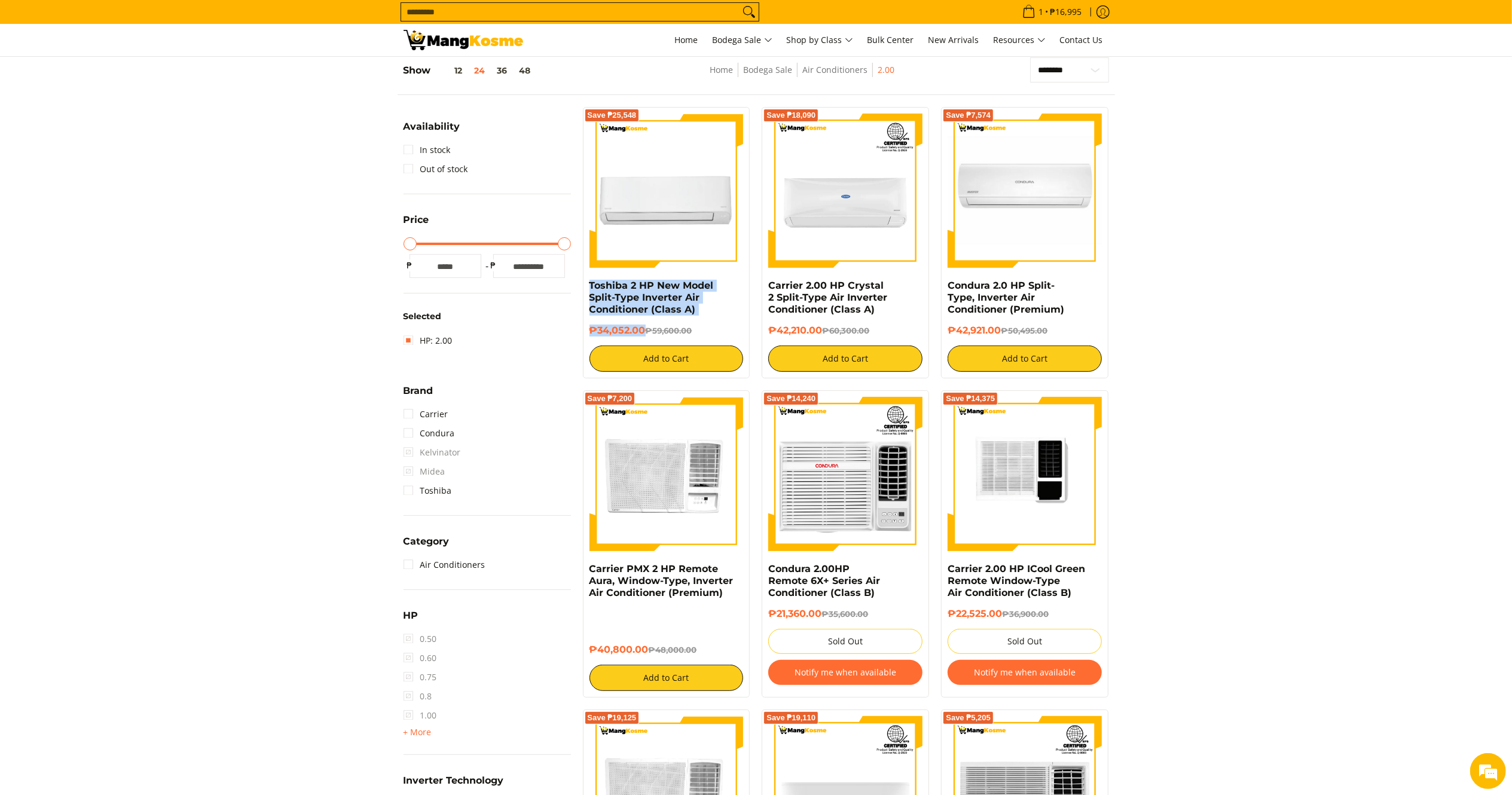
drag, startPoint x: 646, startPoint y: 330, endPoint x: 584, endPoint y: 284, distance: 77.2
click at [584, 284] on div "Save ₱25,548 Toshiba 2 HP New Model Split-Type Inverter Air Conditioner (Class …" at bounding box center [666, 243] width 168 height 271
drag, startPoint x: 646, startPoint y: 647, endPoint x: 589, endPoint y: 574, distance: 92.6
click at [584, 573] on div "Save ₱7,200 Carrier PMX 2 HP Remote Aura, Window-Type, Inverter Air Conditioner…" at bounding box center [666, 544] width 168 height 307
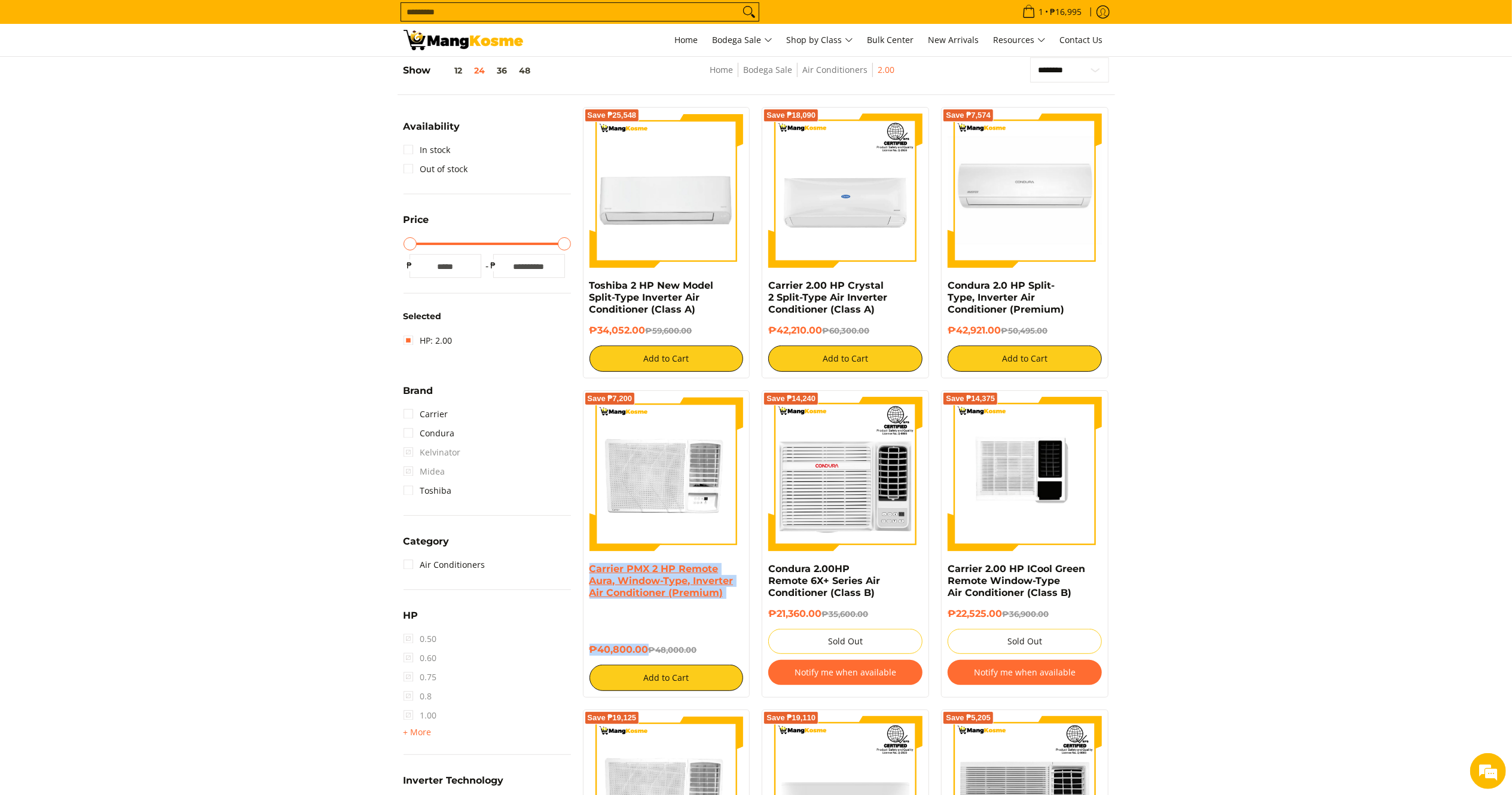
copy div "Carrier PMX 2 HP Remote Aura, Window-Type, Inverter Air Conditioner (Premium) ₱…"
drag, startPoint x: 821, startPoint y: 332, endPoint x: 764, endPoint y: 291, distance: 70.2
click at [764, 291] on div "Save ₱18,090 Carrier 2.00 HP Crystal 2 Split-Type Air Inverter Conditioner (Cla…" at bounding box center [846, 243] width 168 height 271
copy div "Carrier 2.00 HP Crystal 2 Split-Type Air Inverter Conditioner (Class A) ₱42,210…"
drag, startPoint x: 1003, startPoint y: 325, endPoint x: 950, endPoint y: 284, distance: 67.0
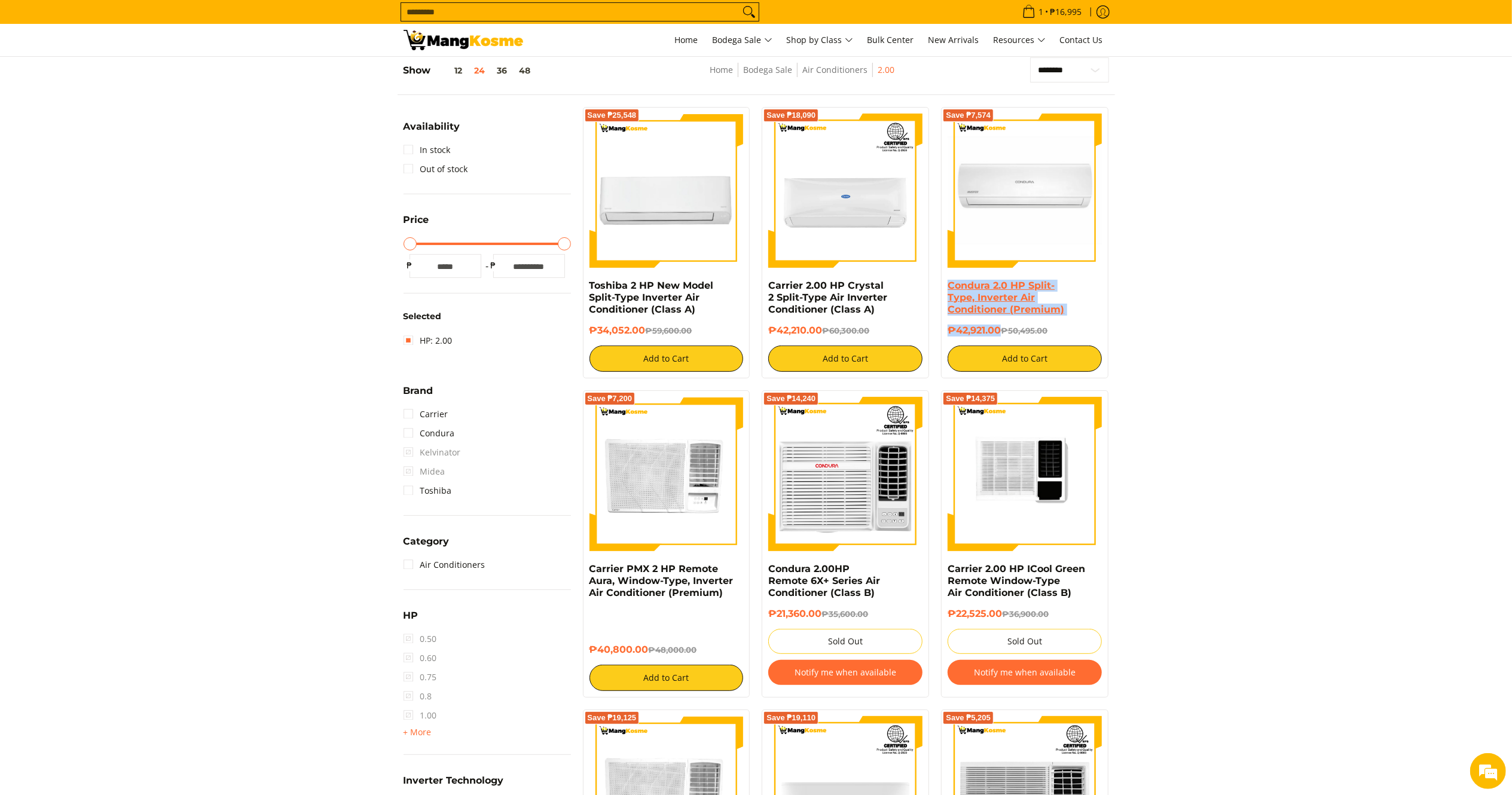
click at [950, 284] on div "Condura 2.0 HP Split-Type, Inverter Air Conditioner (Premium) ₱42,921.00 ₱50,49…" at bounding box center [1025, 326] width 154 height 92
copy div "Condura 2.0 HP Split-Type, Inverter Air Conditioner (Premium) ₱42,921.00"
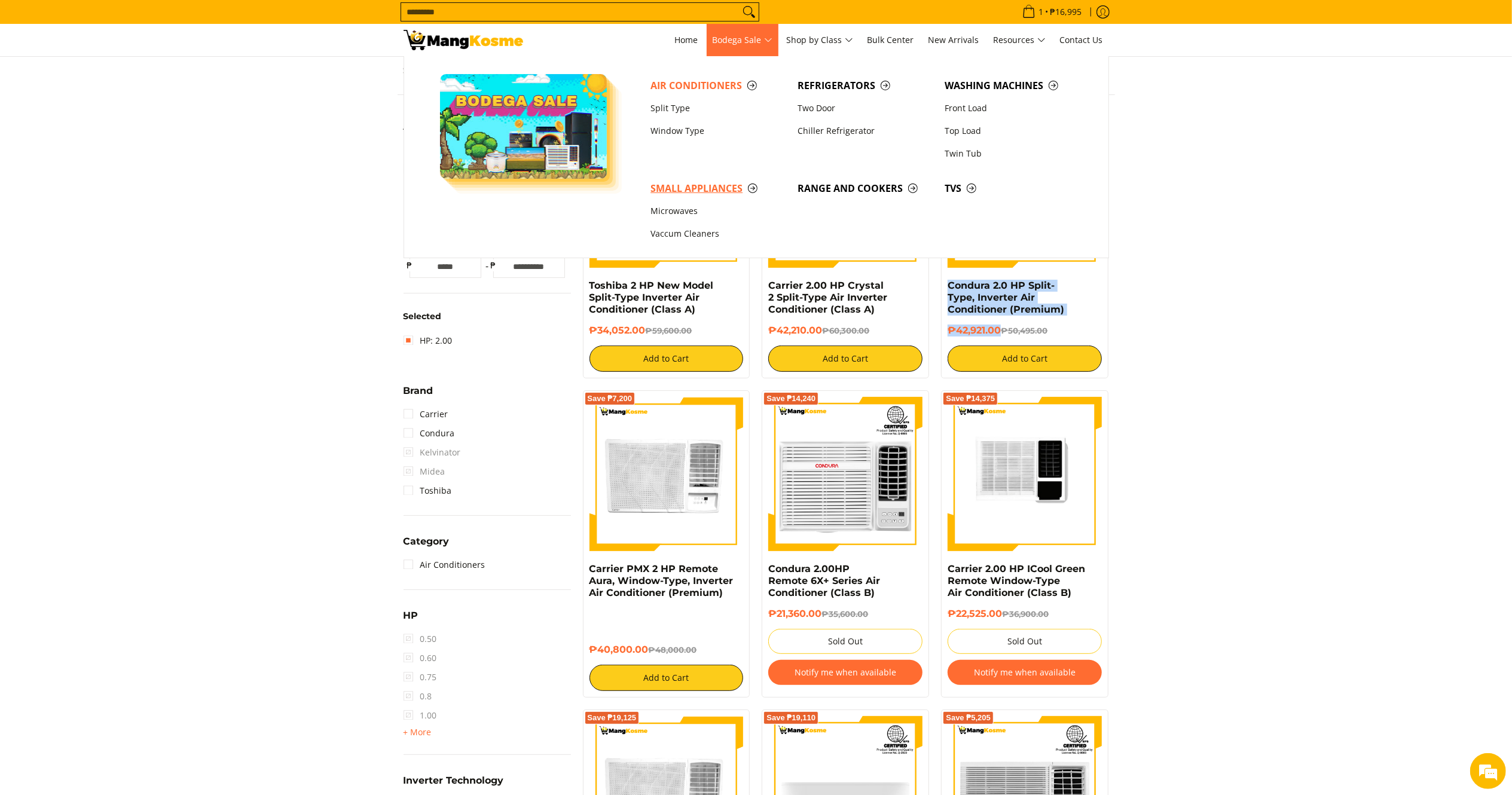
click at [680, 181] on span "Small Appliances" at bounding box center [718, 188] width 135 height 15
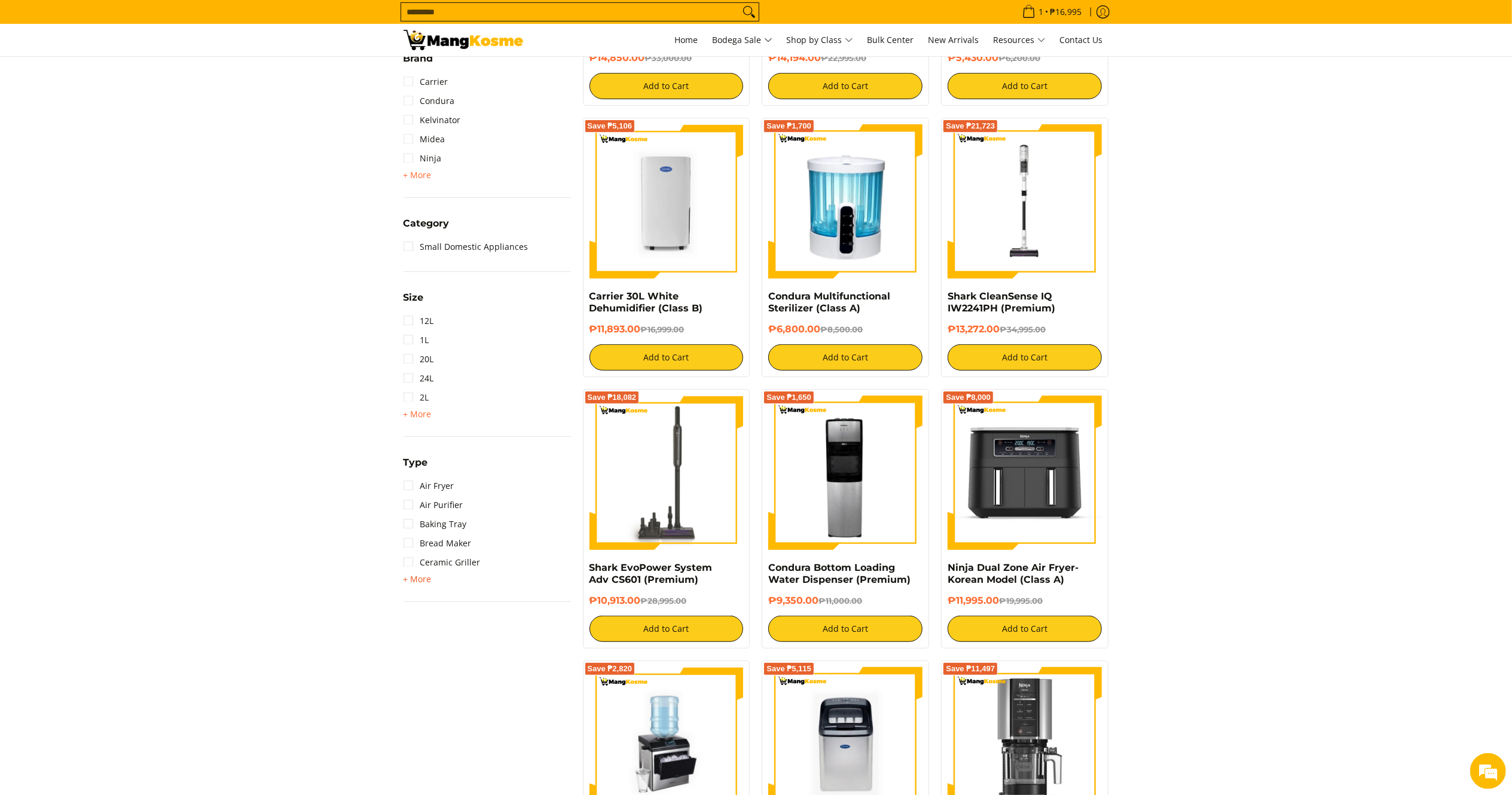
click at [419, 581] on span "+ More" at bounding box center [418, 579] width 28 height 10
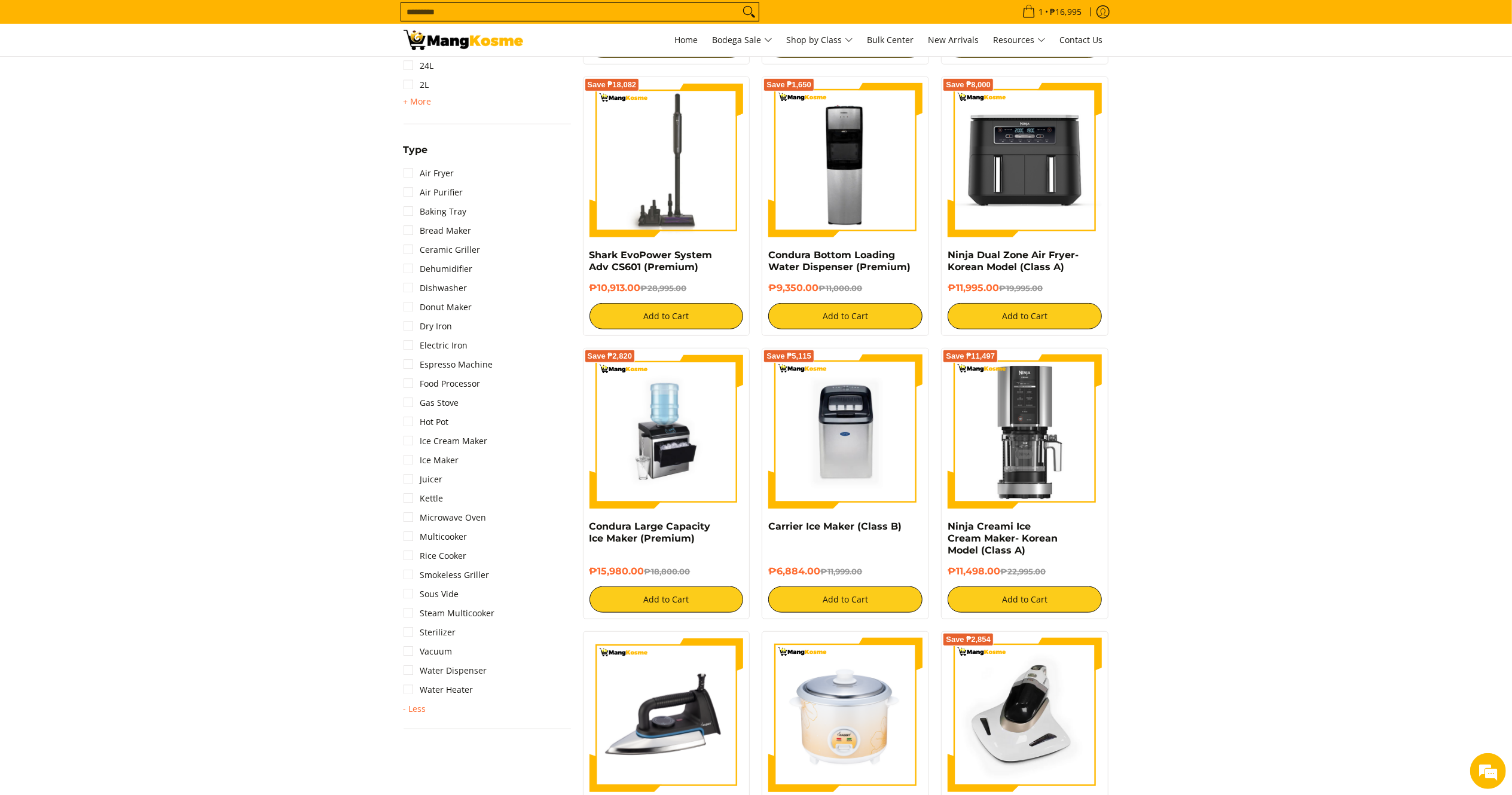
scroll to position [756, 0]
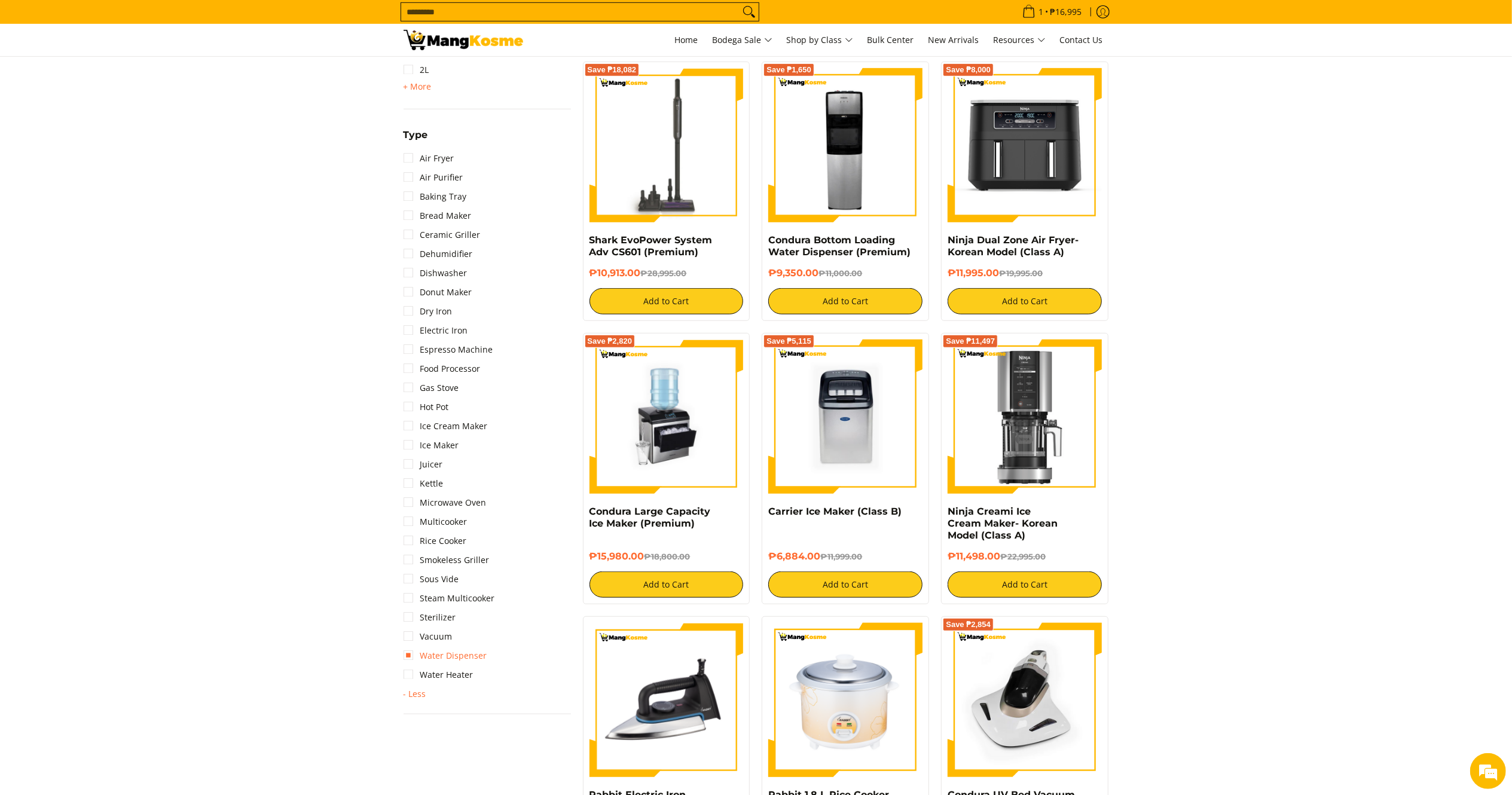
click at [465, 650] on link "Water Dispenser" at bounding box center [445, 655] width 84 height 19
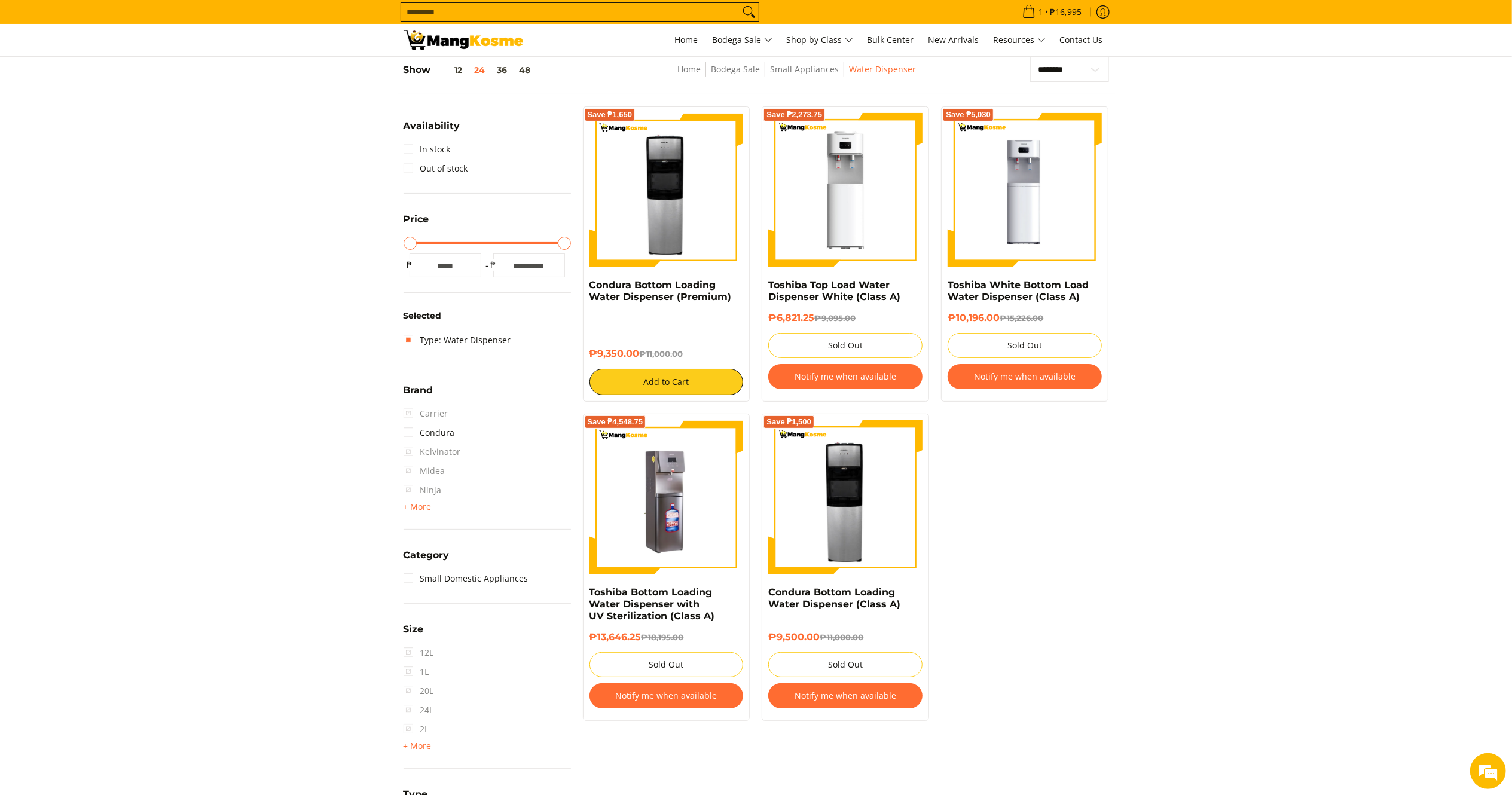
scroll to position [168, 0]
drag, startPoint x: 633, startPoint y: 353, endPoint x: 1036, endPoint y: 511, distance: 432.9
click at [587, 300] on div "Save ₱1,650 Condura Bottom Loading Water Dispenser (Premium) ₱9,350.00 ₱11,000.…" at bounding box center [666, 254] width 168 height 295
drag, startPoint x: 1237, startPoint y: 691, endPoint x: 1230, endPoint y: 675, distance: 17.5
click at [1240, 688] on section "**********" at bounding box center [756, 498] width 1512 height 906
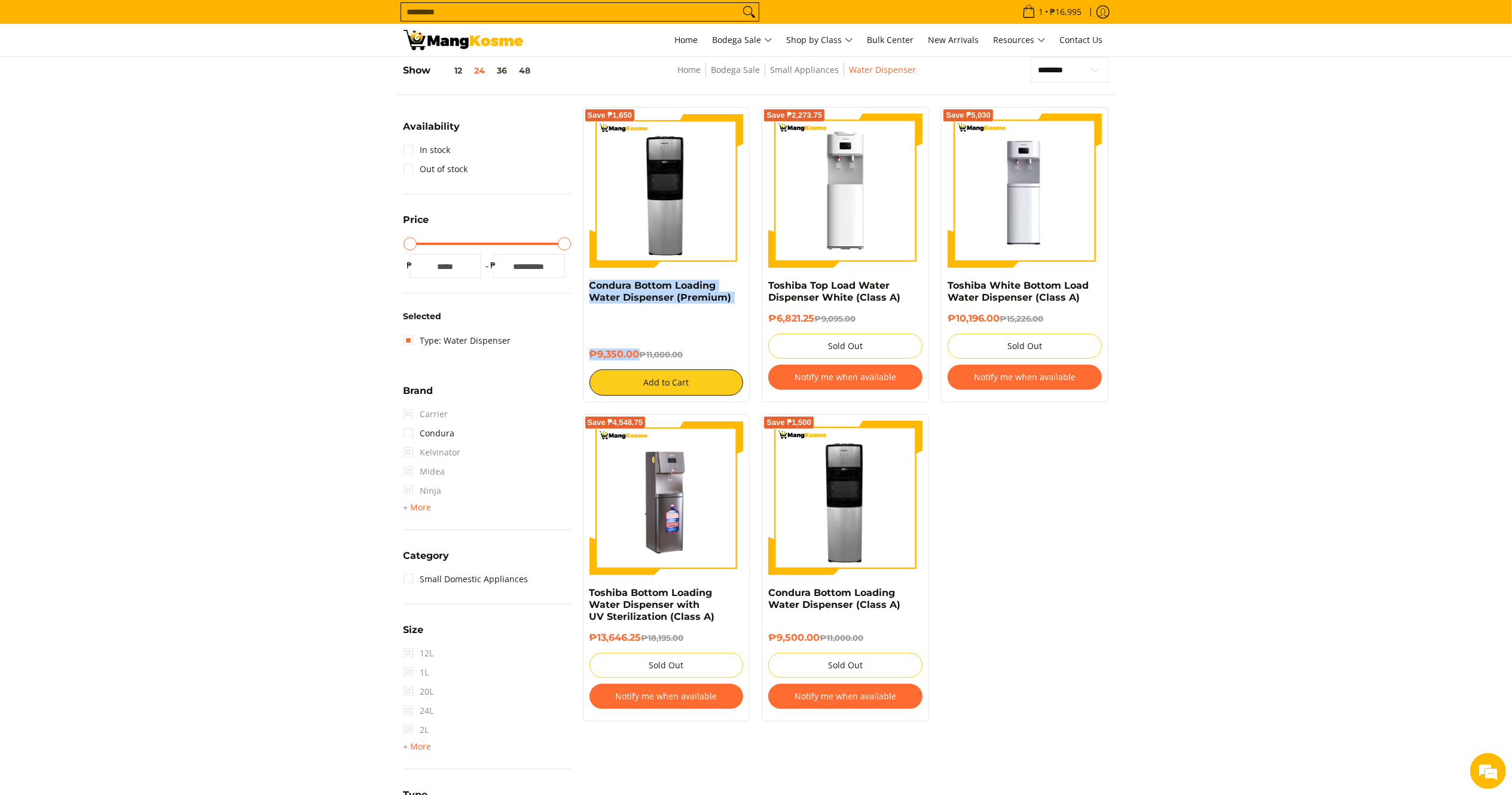
drag, startPoint x: 639, startPoint y: 353, endPoint x: 584, endPoint y: 282, distance: 89.8
click at [584, 282] on div "Save ₱1,650 Condura Bottom Loading Water Dispenser (Premium) ₱9,350.00 ₱11,000.…" at bounding box center [666, 254] width 168 height 295
copy div "Condura Bottom Loading Water Dispenser (Premium) ₱9,350.00"
click at [407, 346] on link "Type: Water Dispenser" at bounding box center [457, 340] width 108 height 19
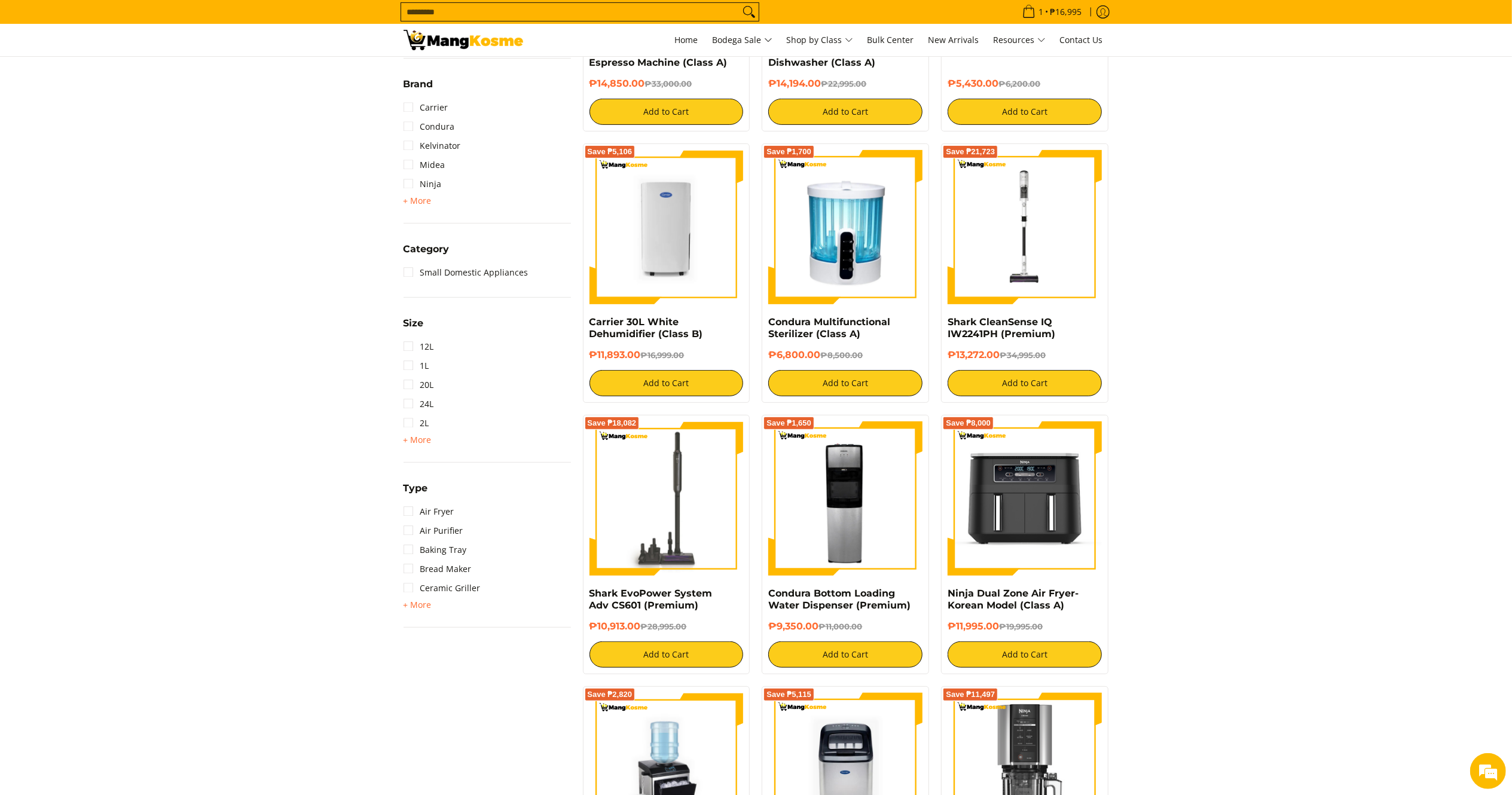
scroll to position [464, 0]
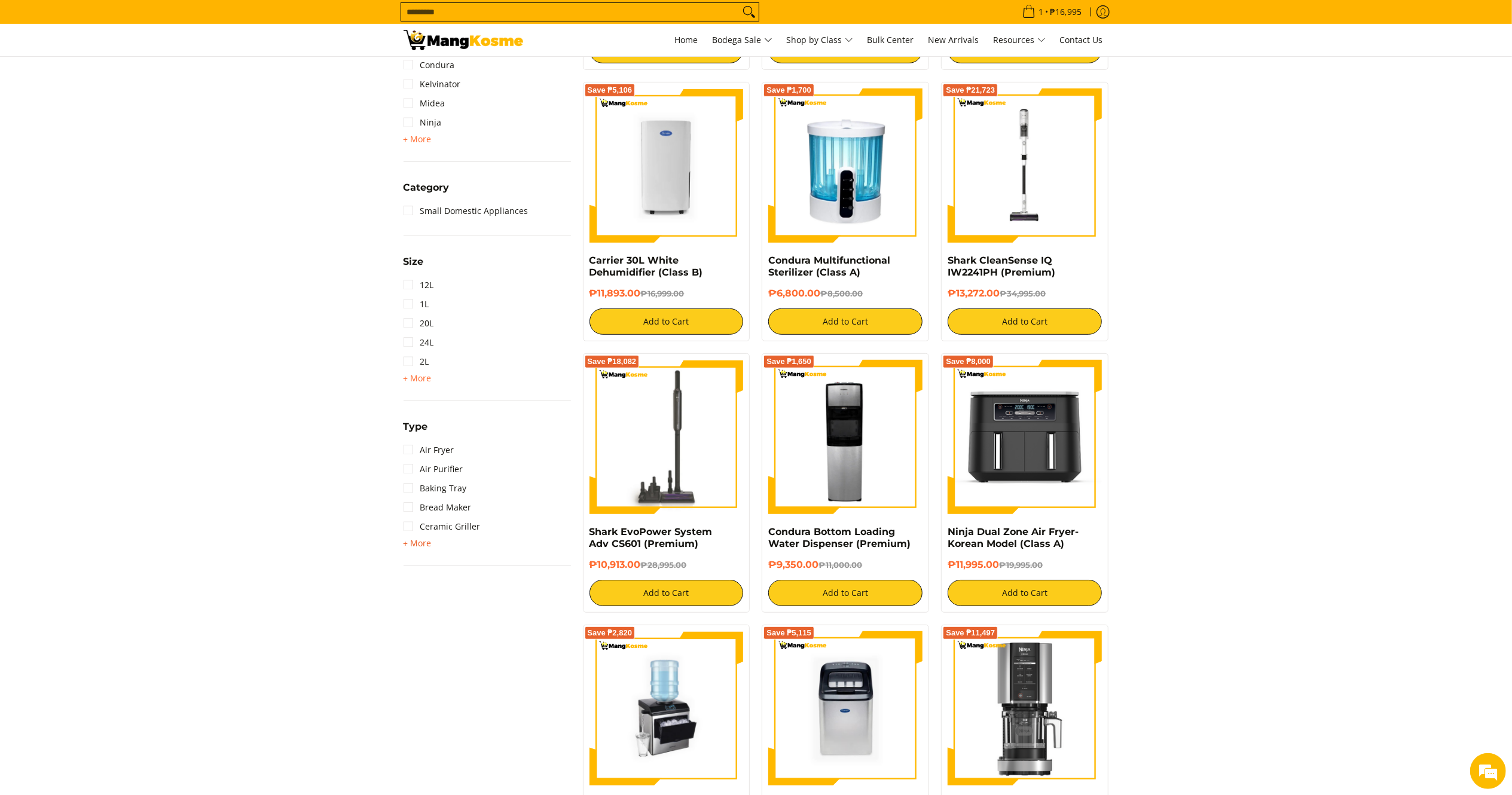
click at [424, 544] on span "+ More" at bounding box center [418, 543] width 28 height 10
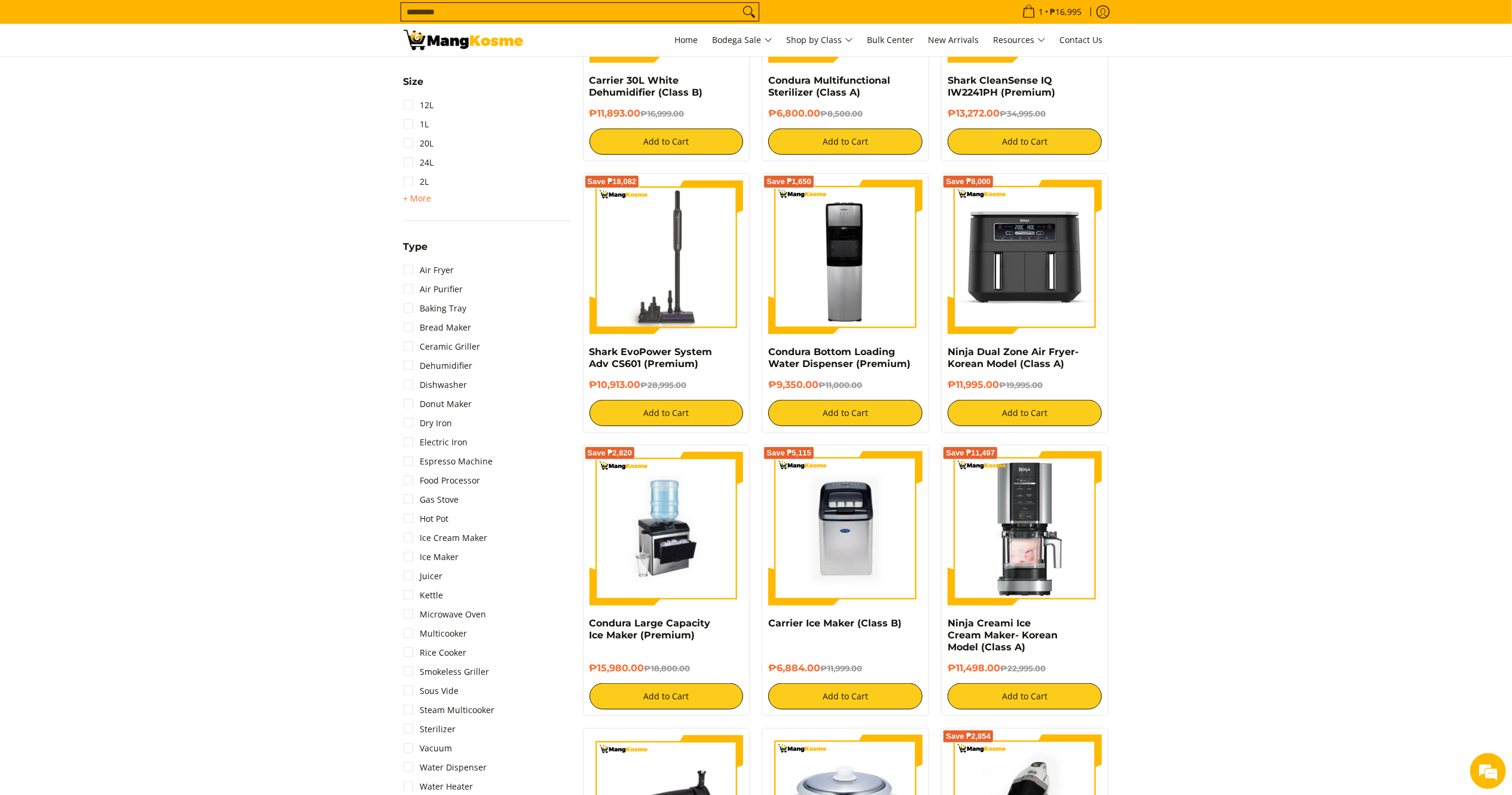
scroll to position [665, 0]
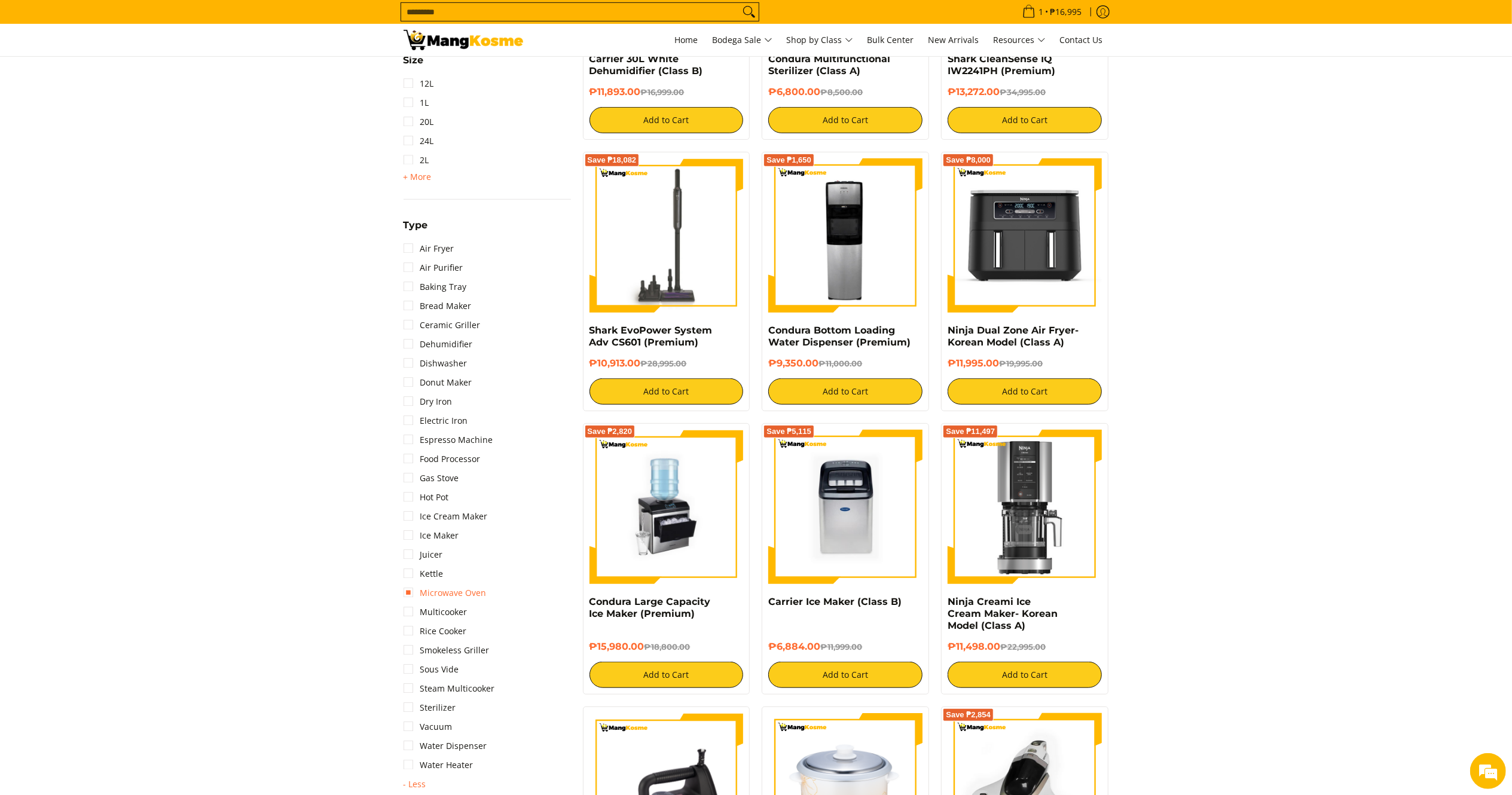
click at [435, 599] on link "Microwave Oven" at bounding box center [445, 592] width 83 height 19
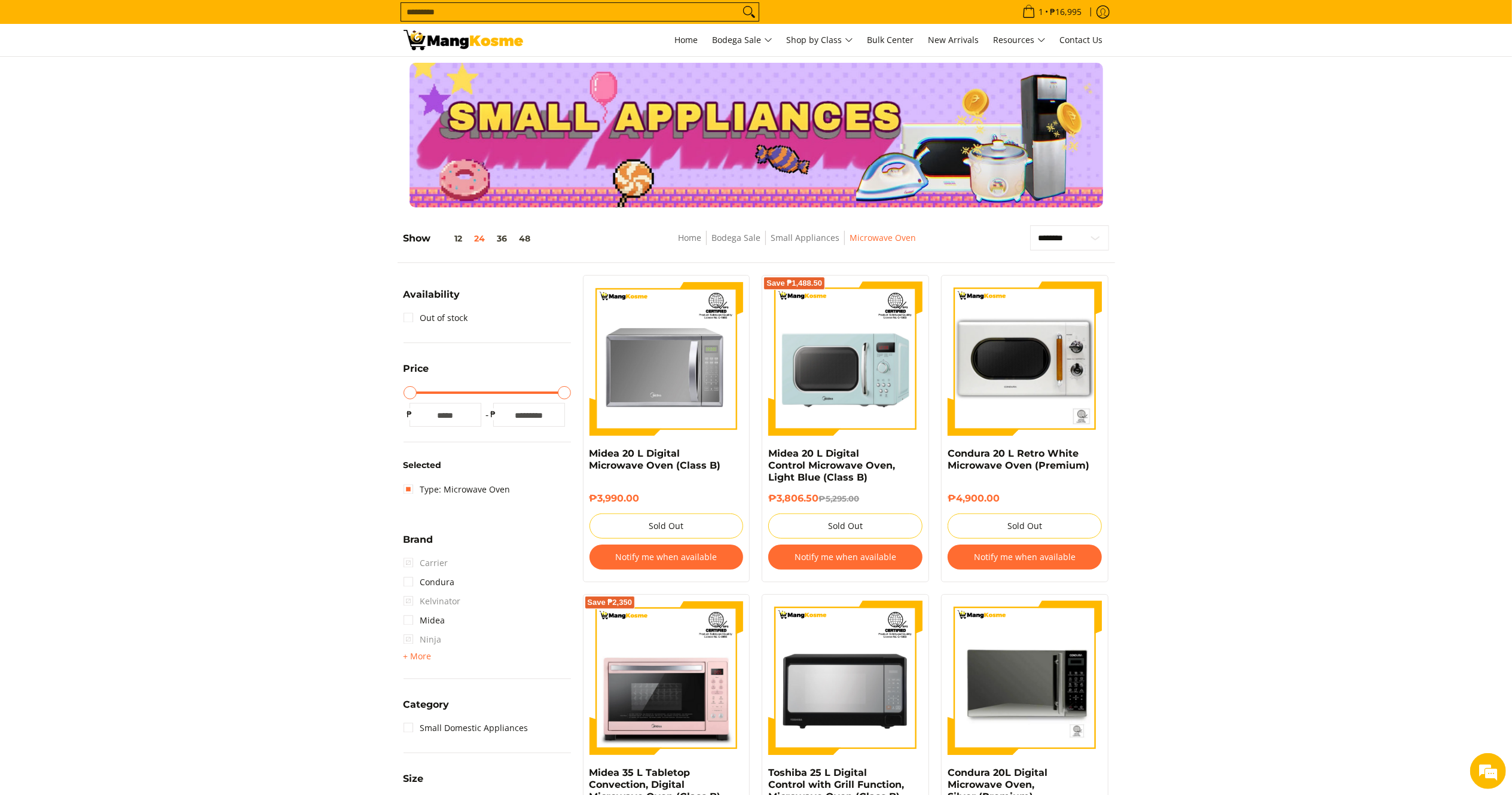
click at [467, 38] on img at bounding box center [463, 40] width 120 height 20
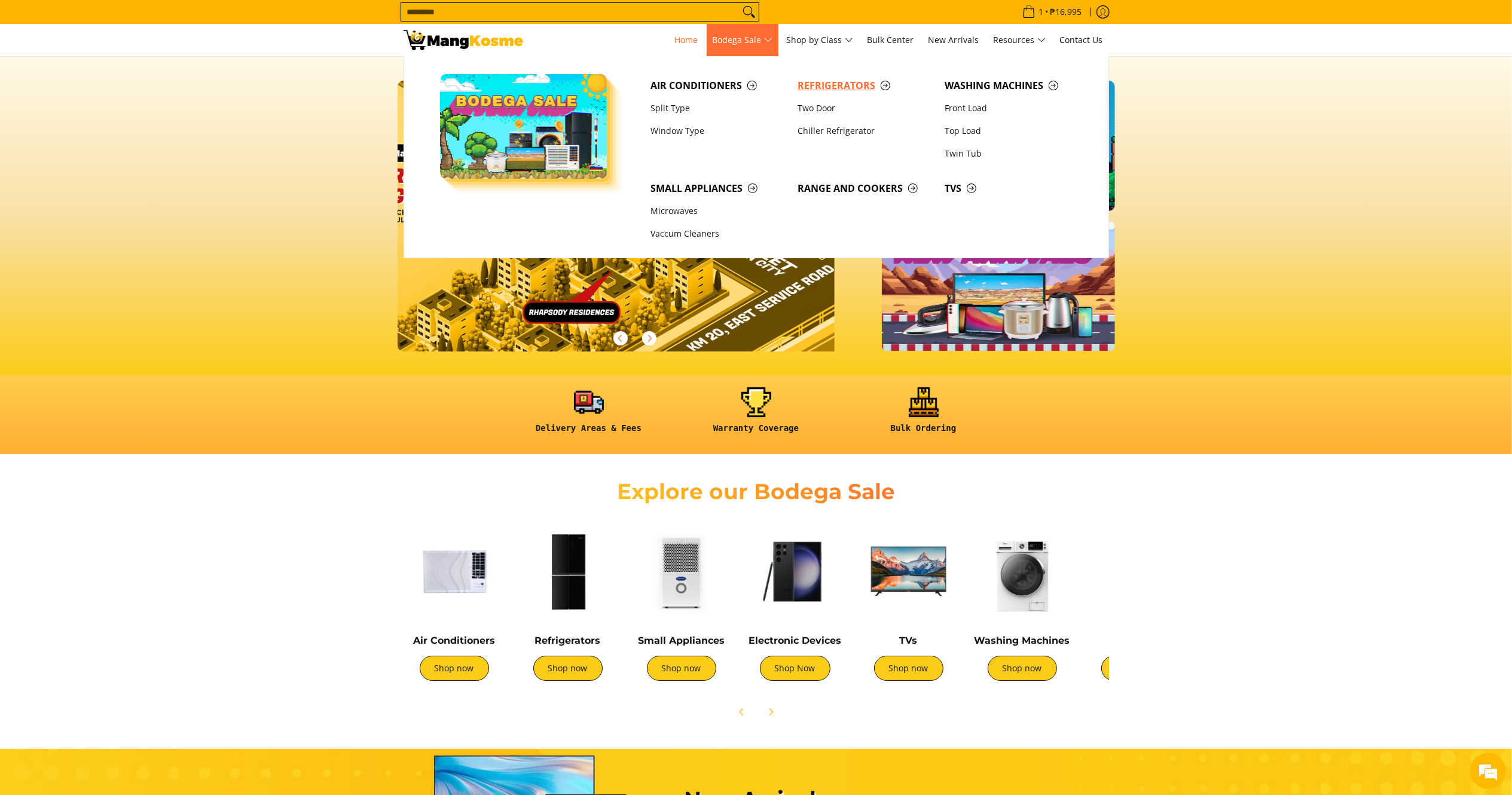
click at [832, 79] on span "Refrigerators" at bounding box center [865, 86] width 135 height 15
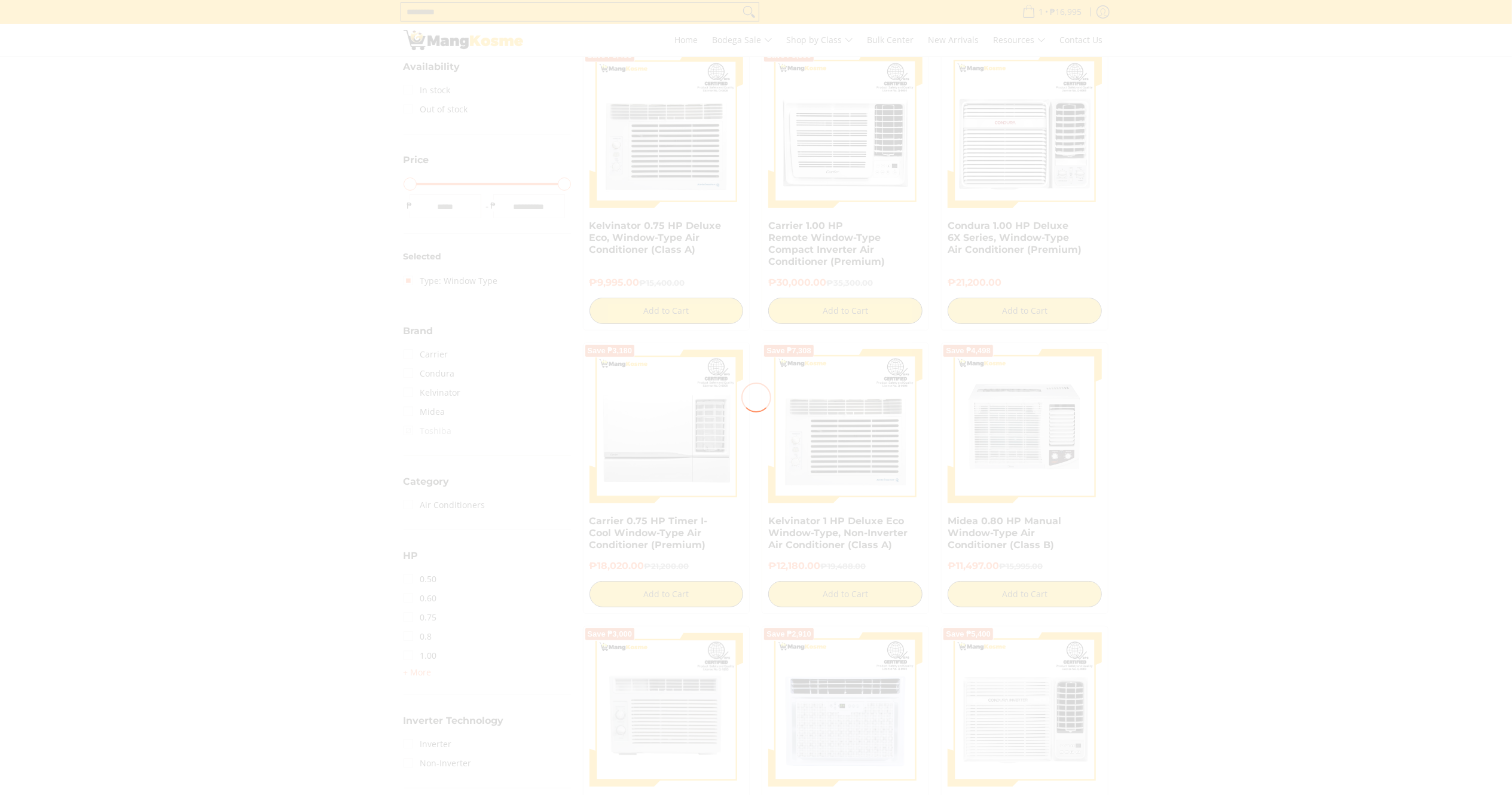
scroll to position [228, 0]
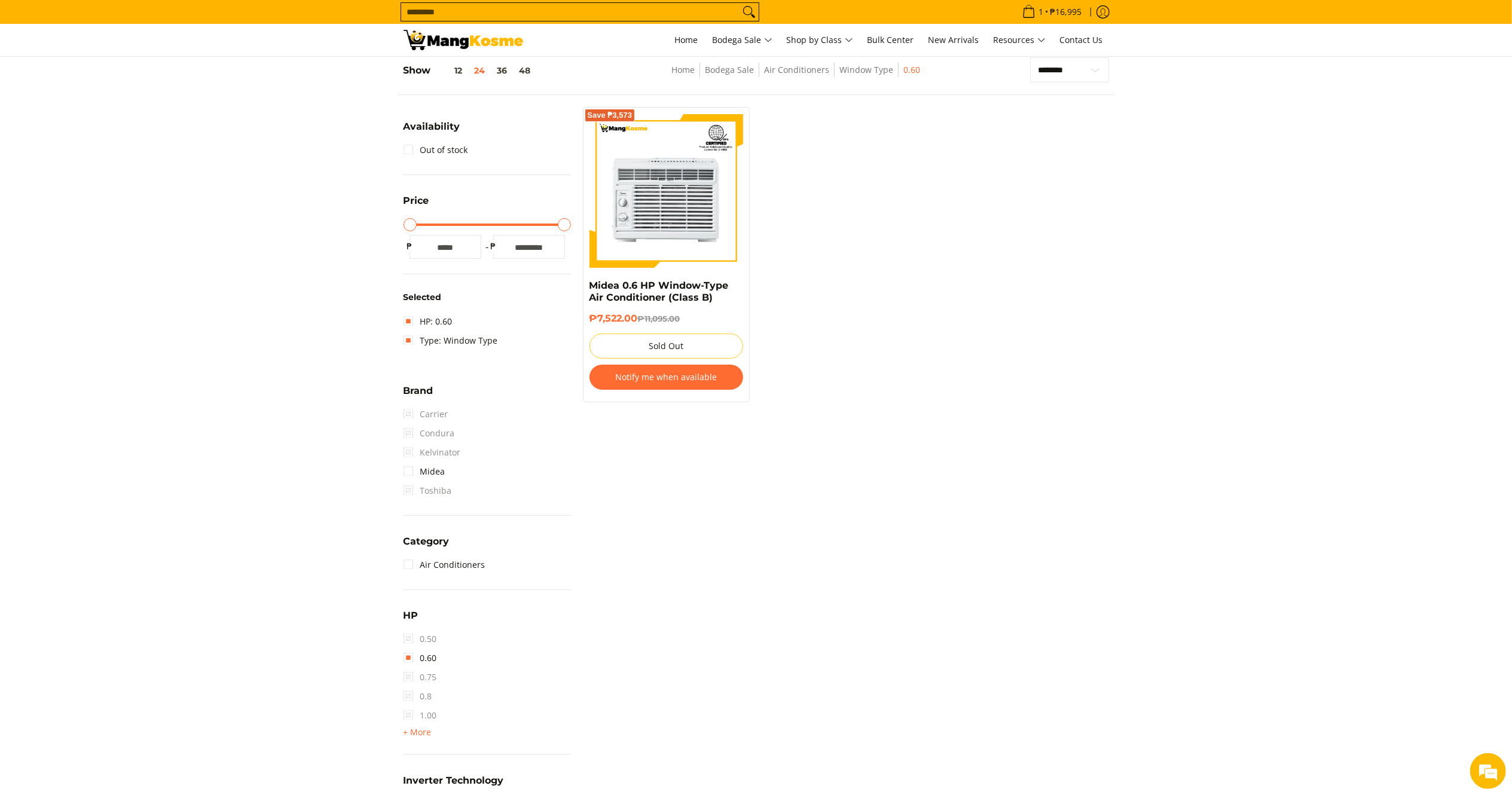
click at [517, 47] on img at bounding box center [463, 40] width 120 height 20
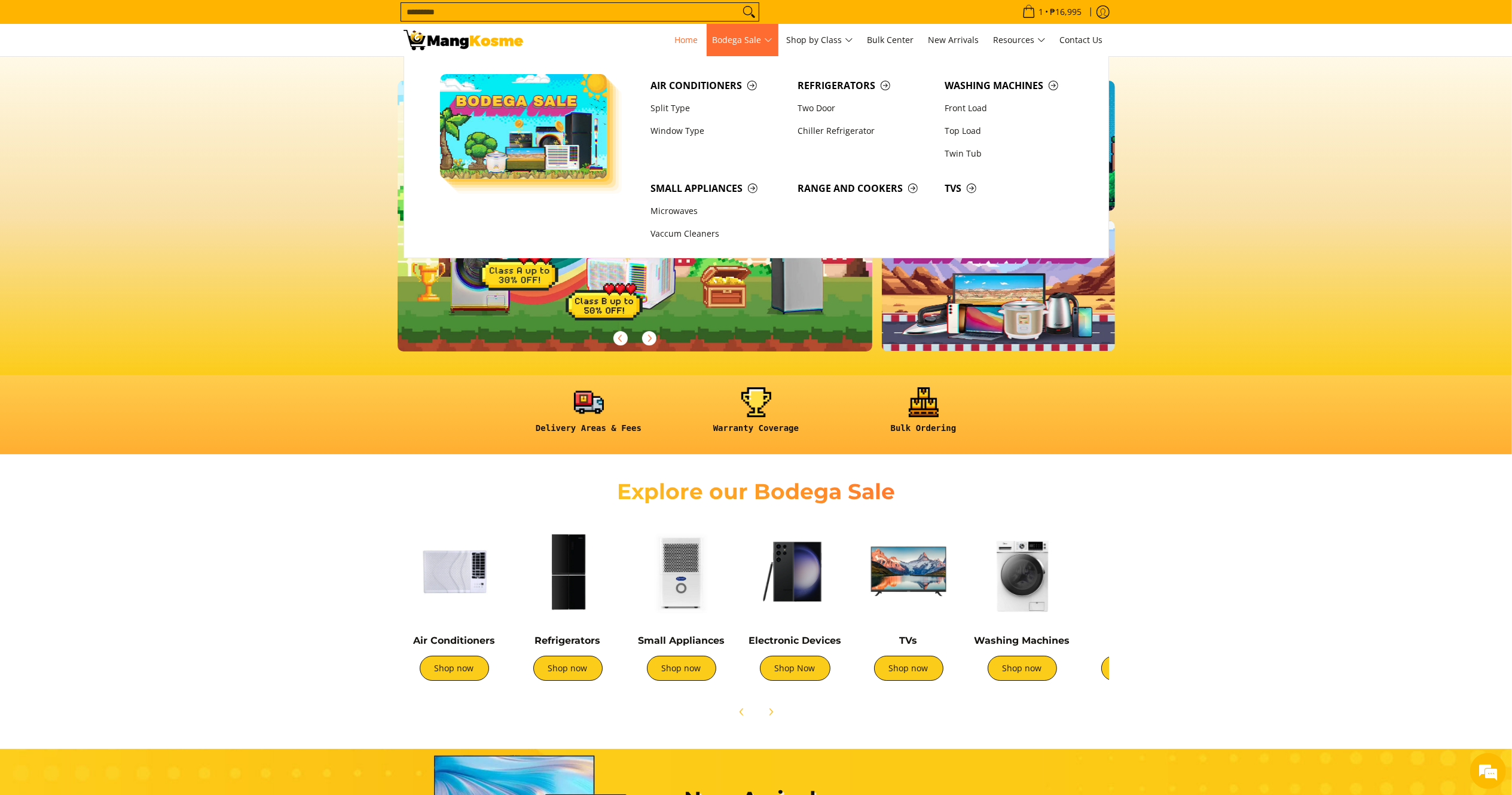
click at [756, 46] on span "Bodega Sale" at bounding box center [743, 40] width 60 height 15
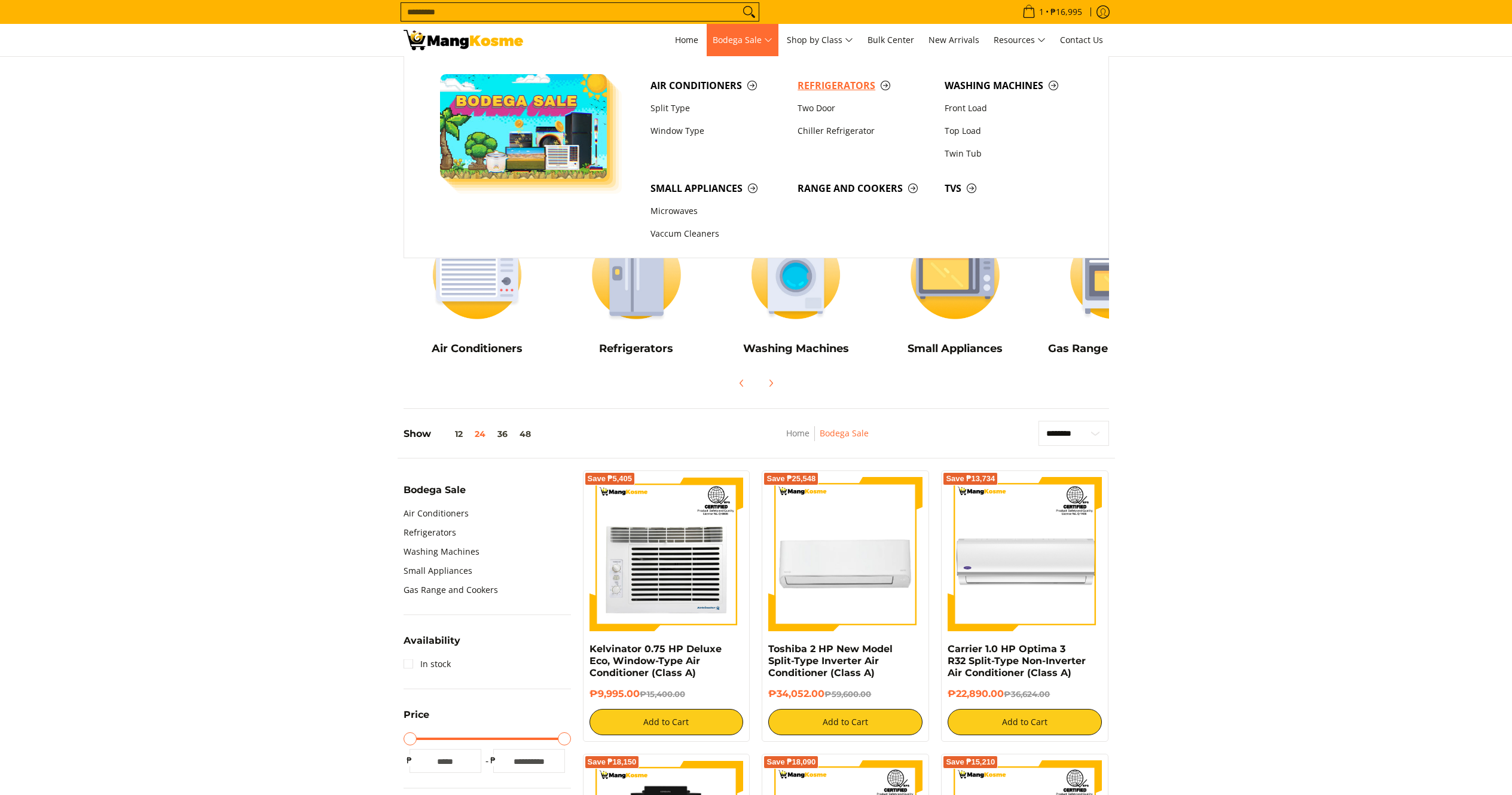
click at [837, 79] on span "Refrigerators" at bounding box center [865, 86] width 135 height 15
click at [838, 87] on span "Refrigerators" at bounding box center [865, 86] width 135 height 15
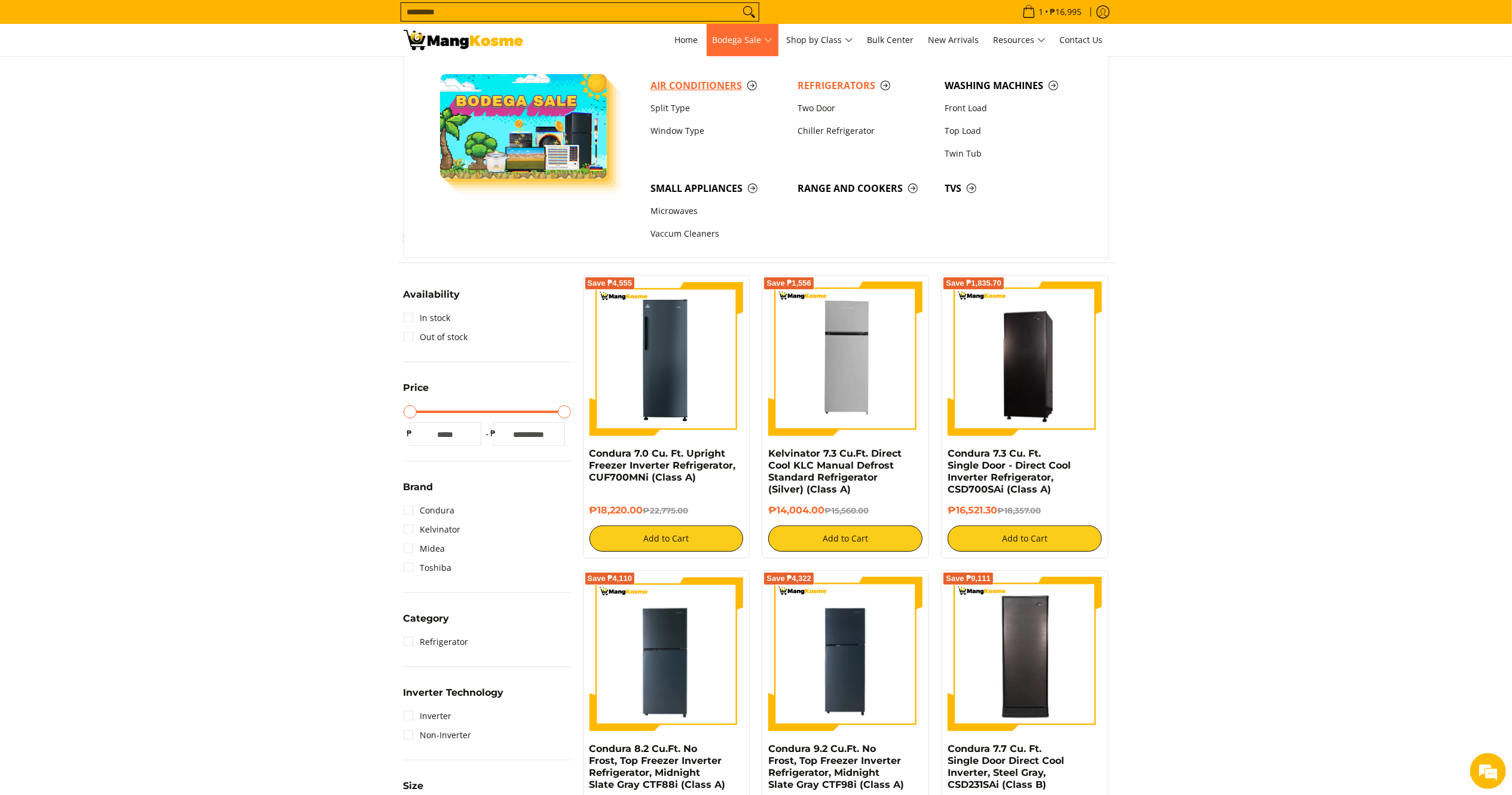
click at [701, 79] on span "Air Conditioners" at bounding box center [718, 86] width 135 height 15
